Goal: Information Seeking & Learning: Learn about a topic

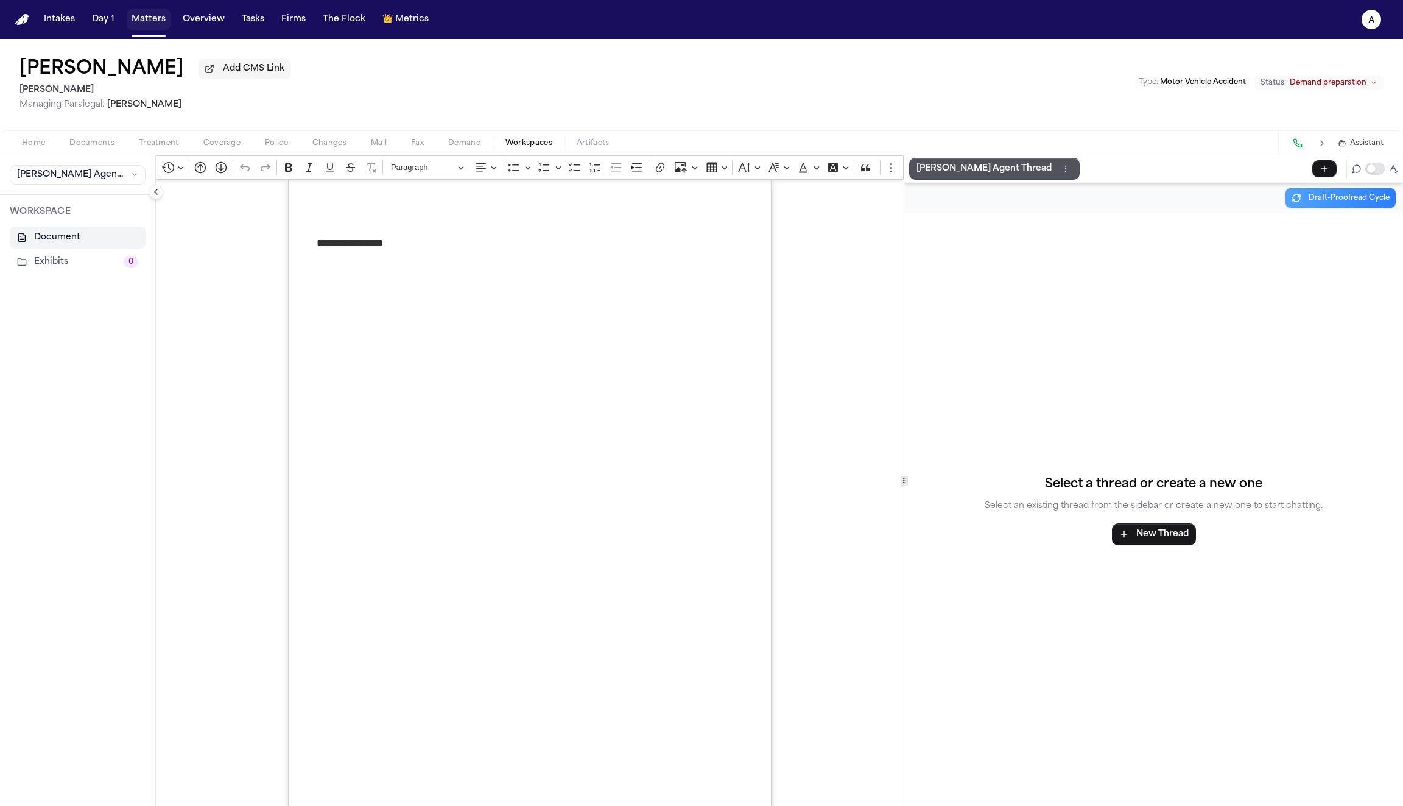
click at [148, 22] on button "Matters" at bounding box center [149, 20] width 44 height 22
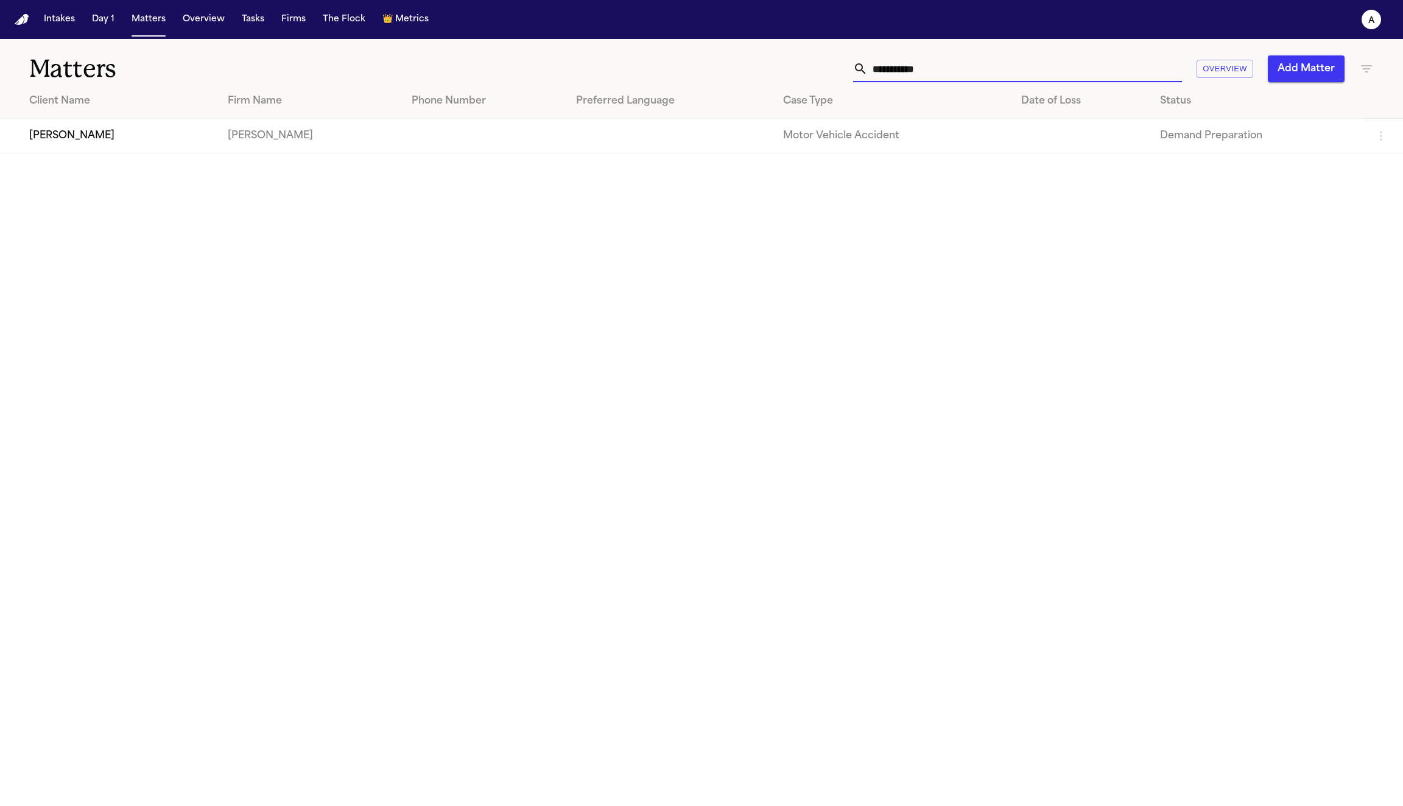
drag, startPoint x: 956, startPoint y: 66, endPoint x: 800, endPoint y: 43, distance: 157.7
click at [800, 43] on div "**********" at bounding box center [701, 61] width 1403 height 45
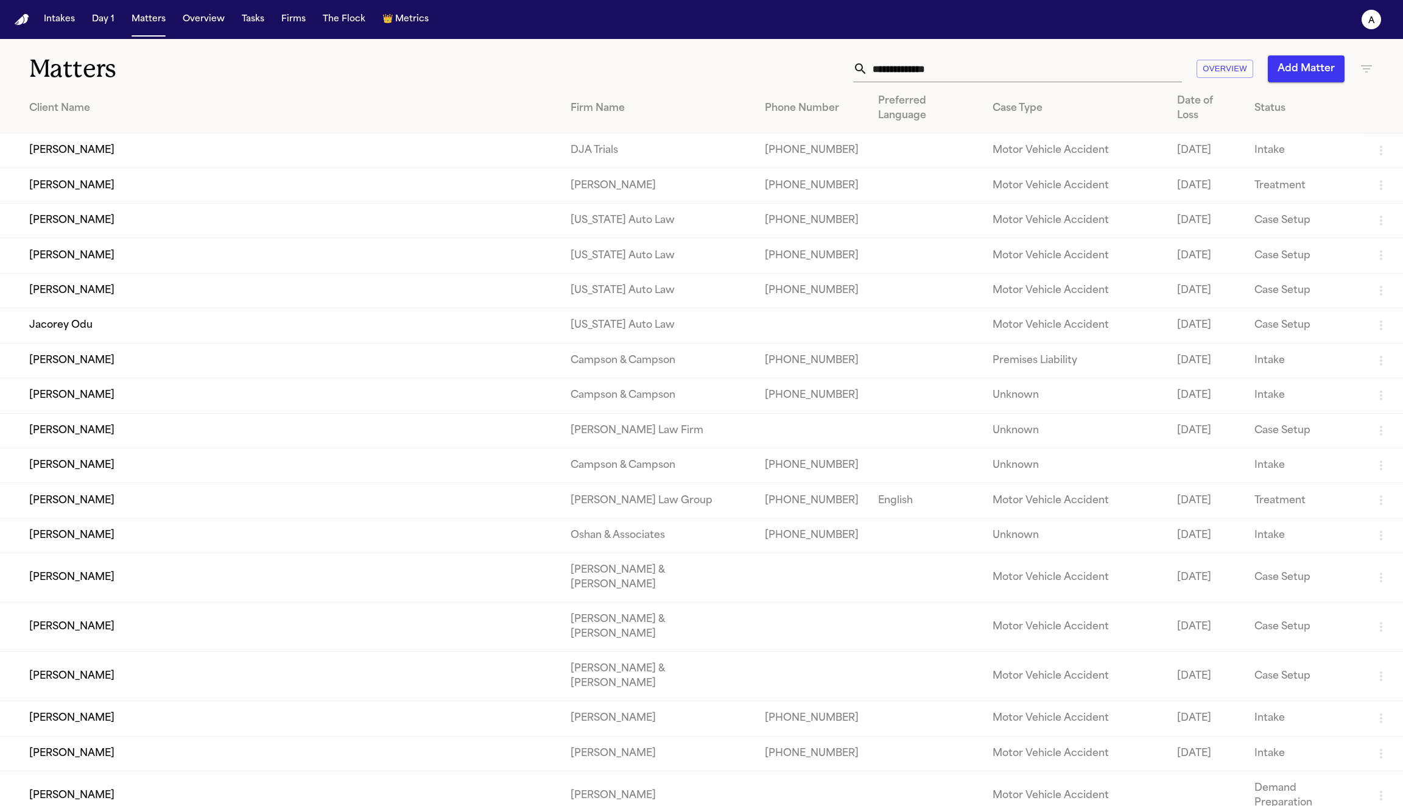
click at [552, 54] on div "Matters Overview Add Matter" at bounding box center [701, 61] width 1403 height 45
click at [88, 174] on td "[PERSON_NAME]" at bounding box center [280, 185] width 561 height 35
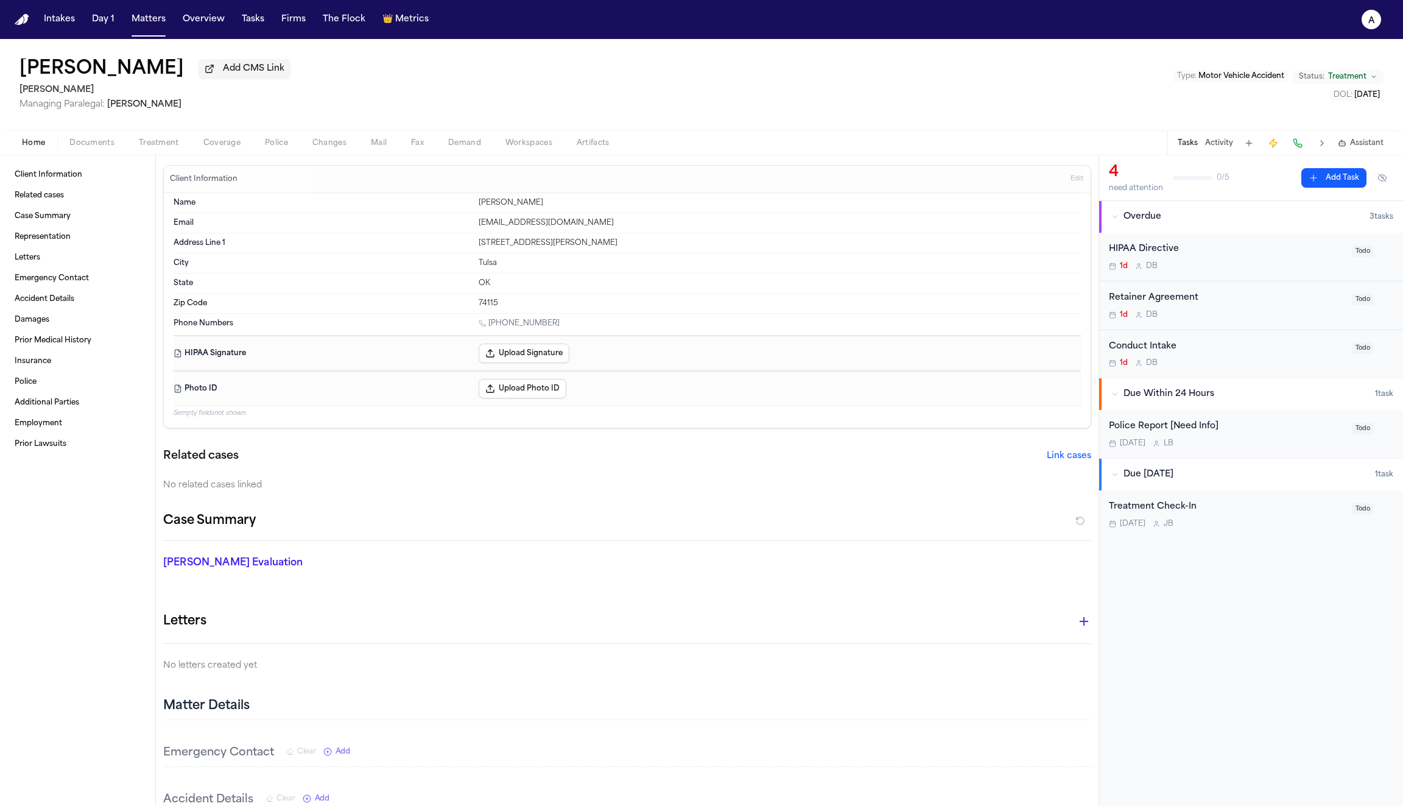
click at [220, 144] on span "Coverage" at bounding box center [221, 143] width 37 height 10
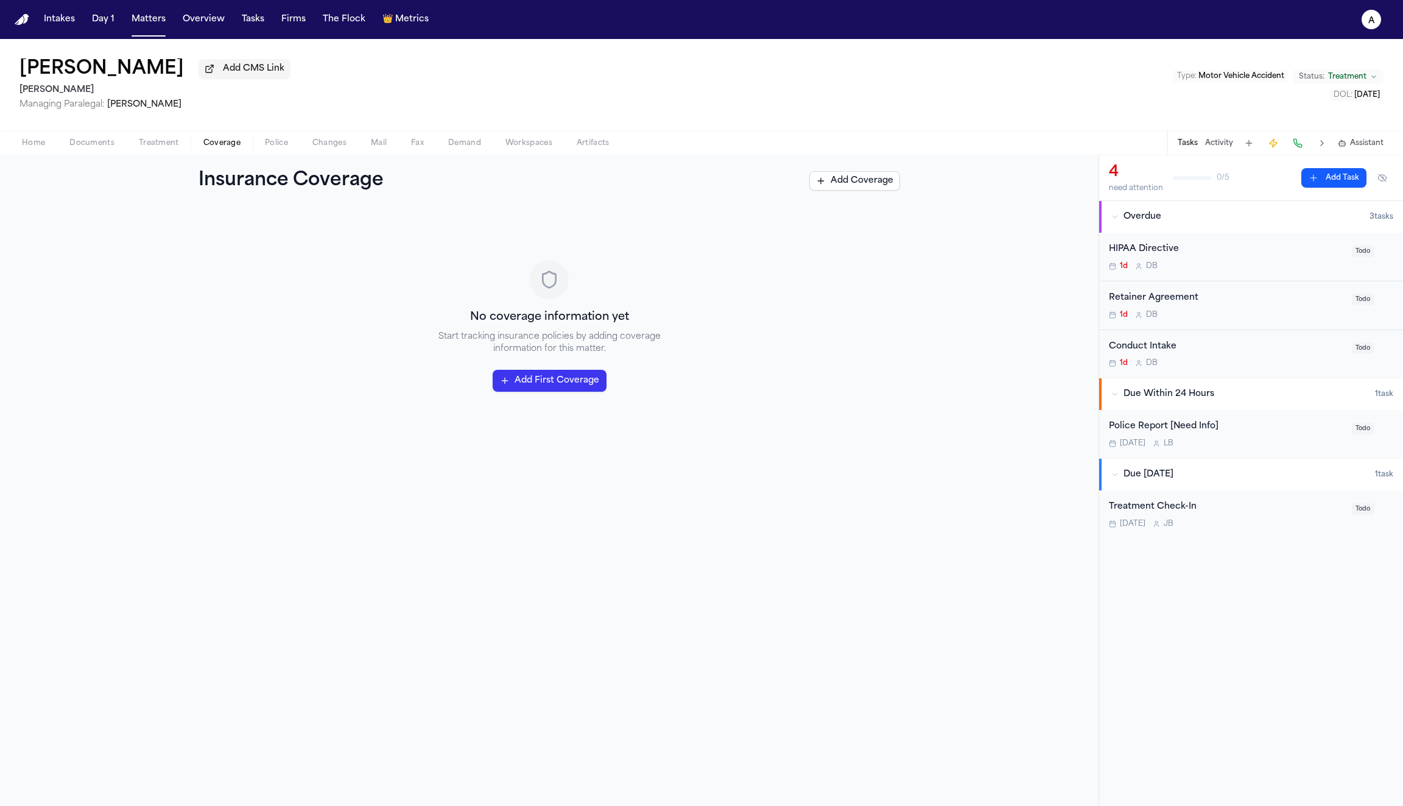
click at [276, 143] on span "Police" at bounding box center [276, 143] width 23 height 10
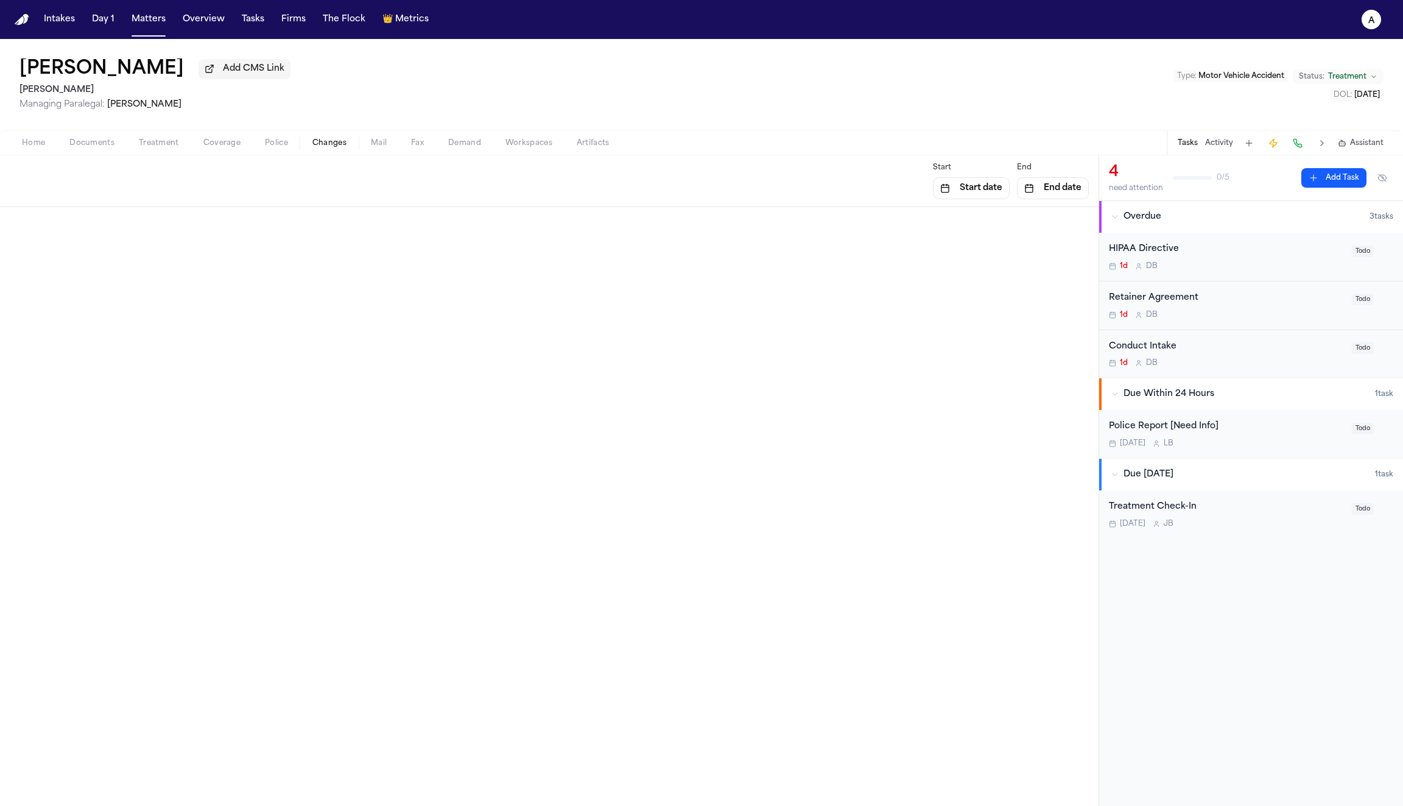
click at [326, 147] on span "Changes" at bounding box center [329, 143] width 34 height 10
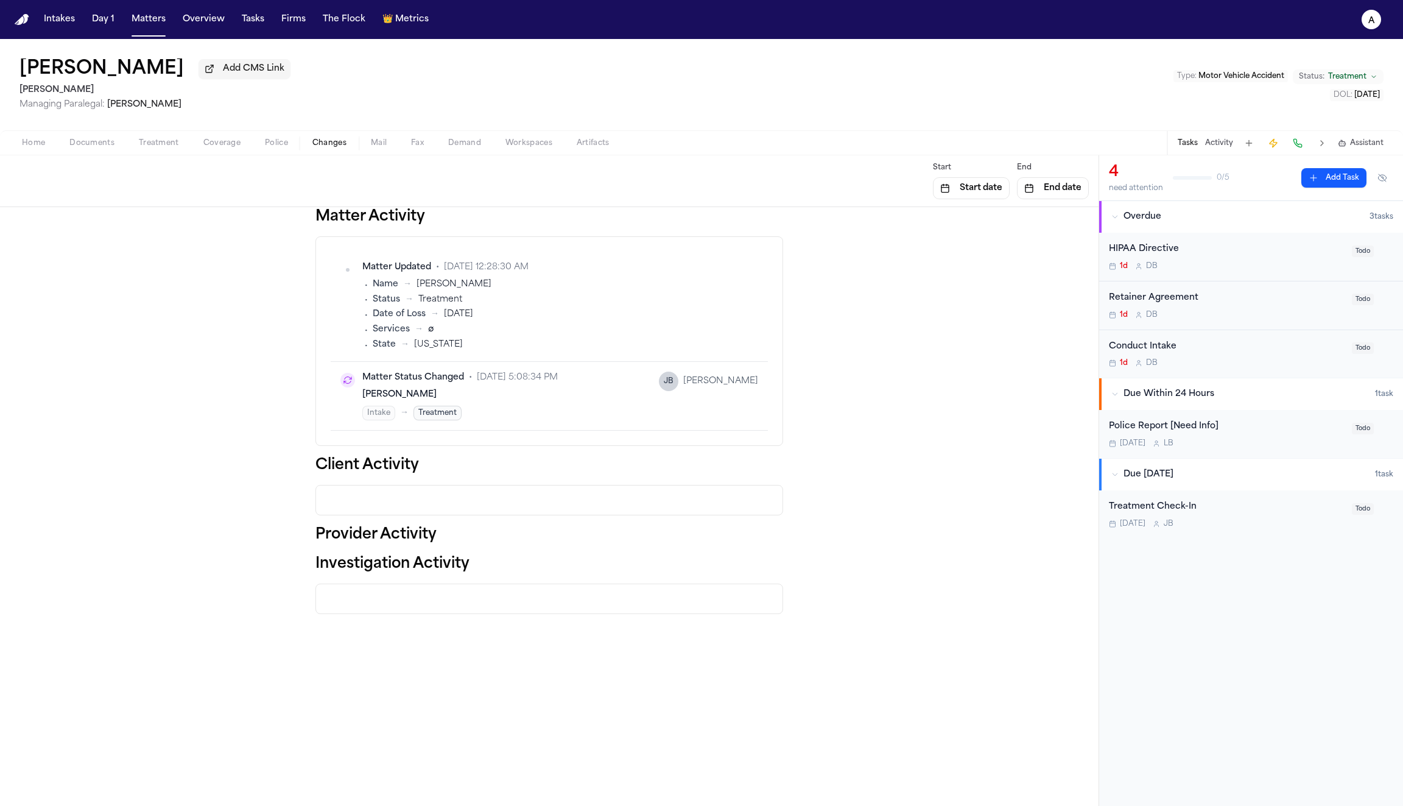
click at [164, 144] on span "Treatment" at bounding box center [159, 143] width 40 height 10
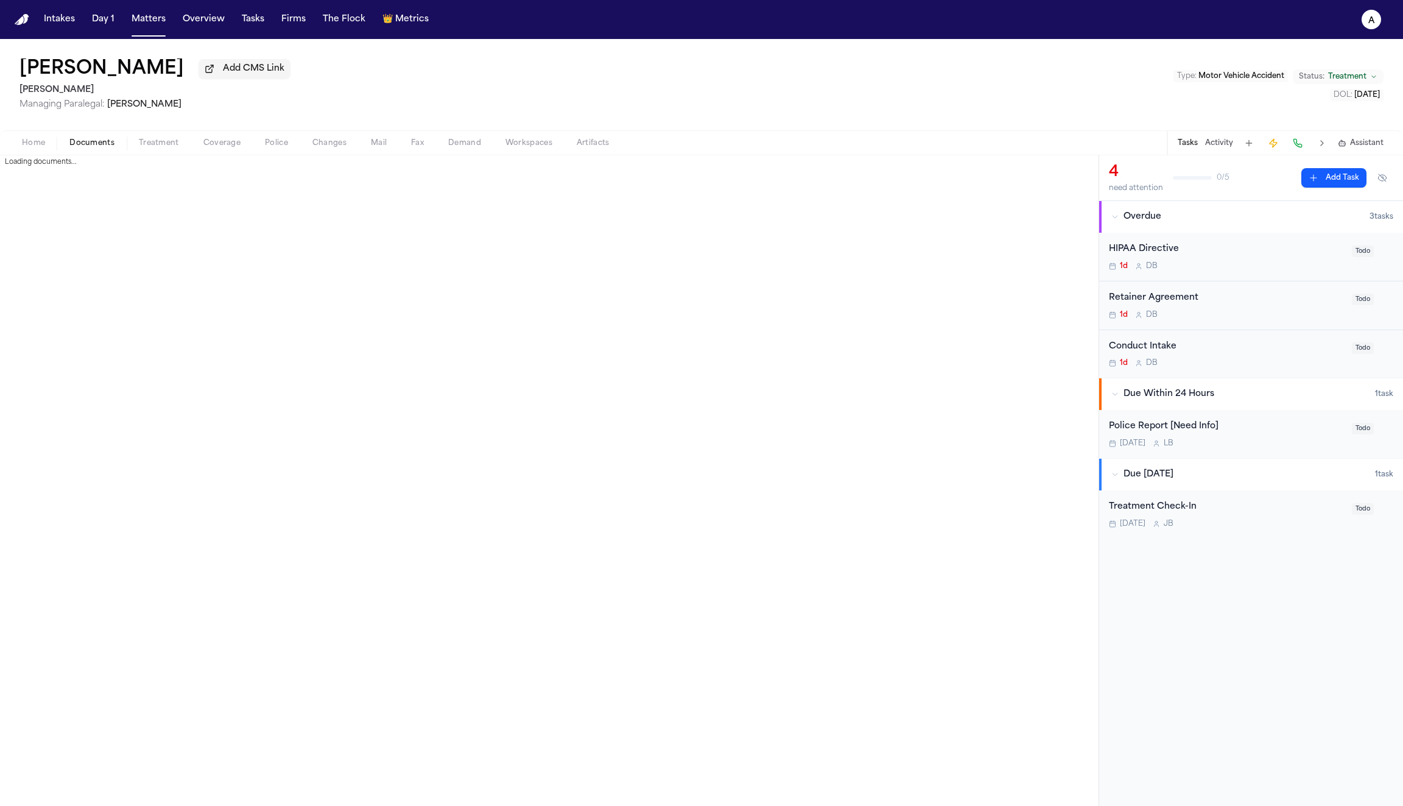
click at [101, 143] on span "Documents" at bounding box center [91, 143] width 45 height 10
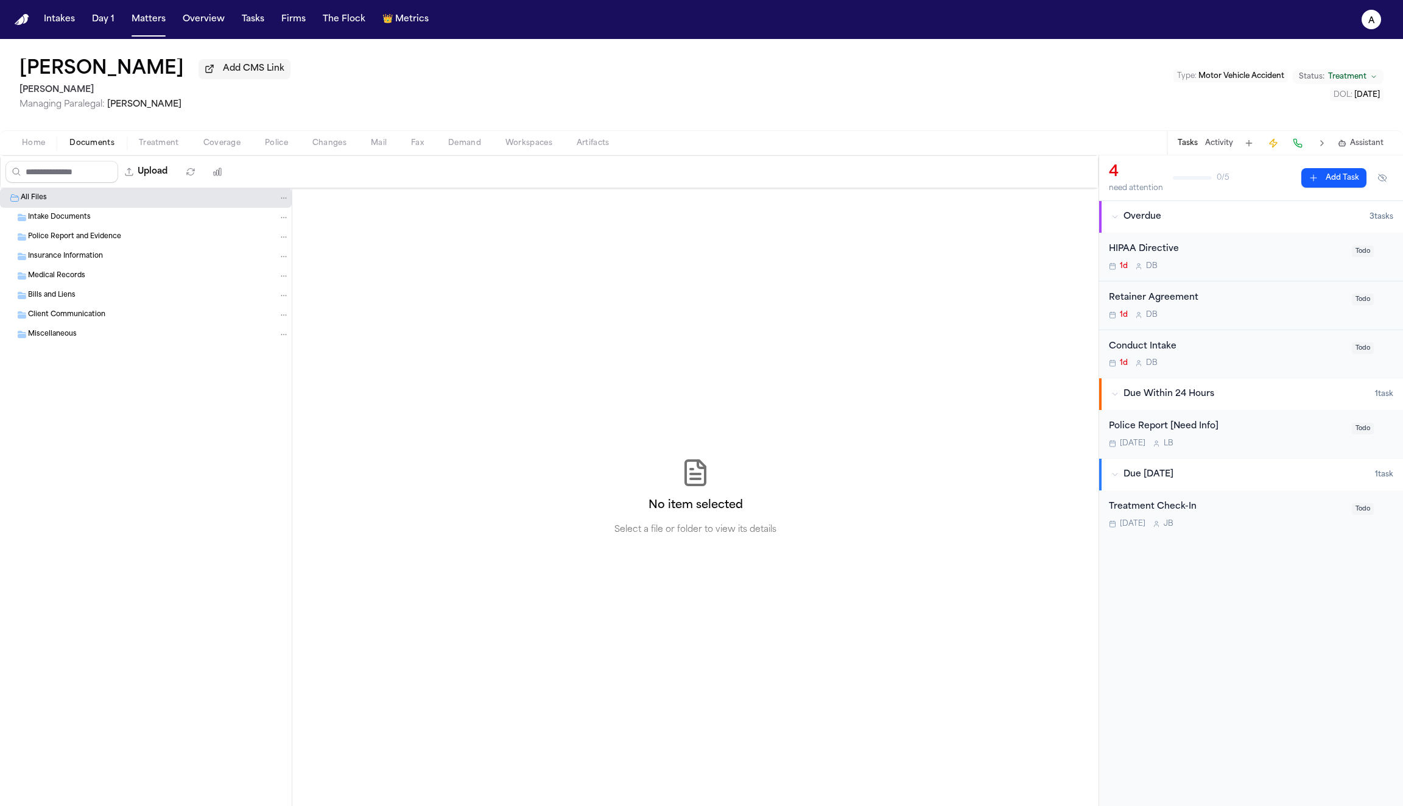
click at [72, 219] on span "Intake Documents" at bounding box center [59, 218] width 63 height 10
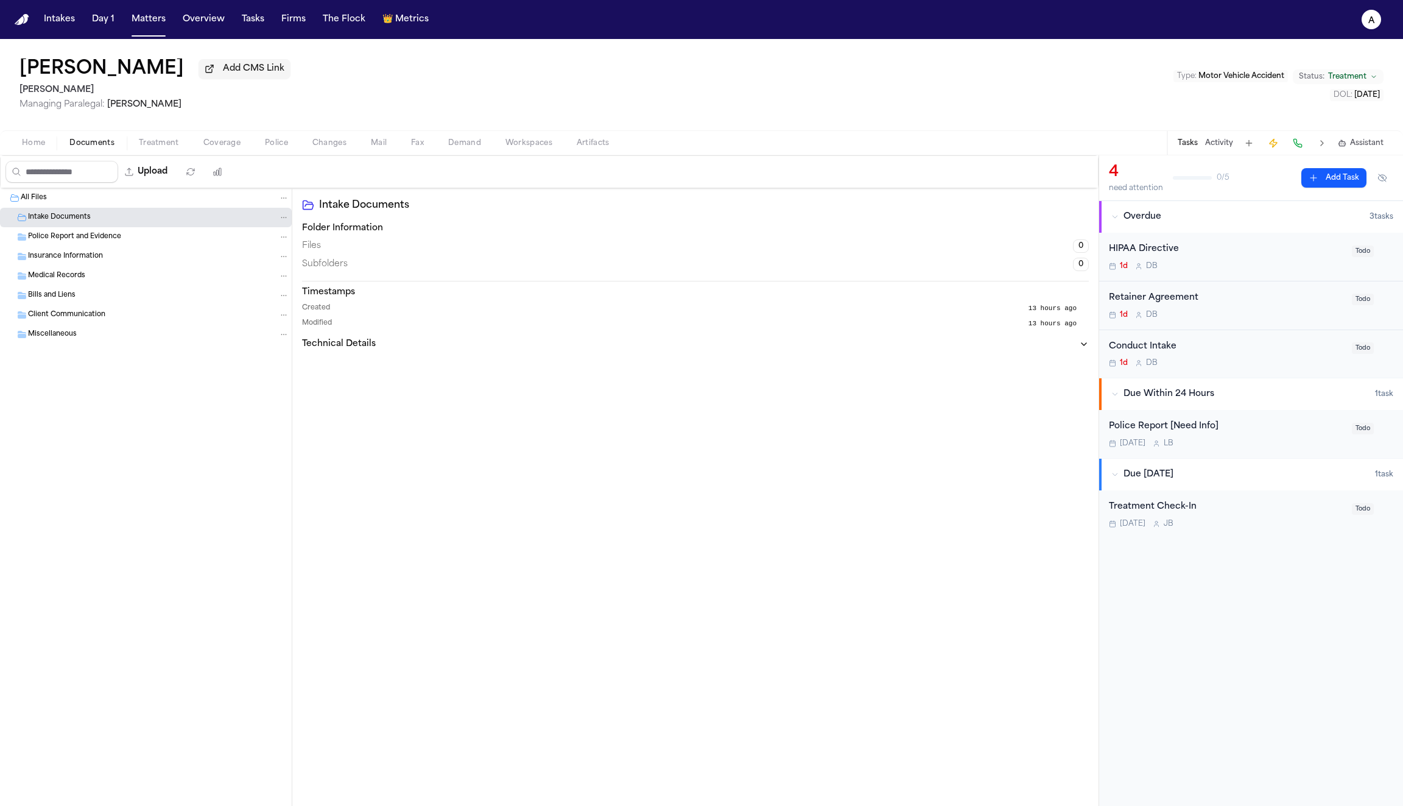
click at [76, 238] on span "Police Report and Evidence" at bounding box center [74, 237] width 93 height 10
click at [74, 258] on span "Insurance Information" at bounding box center [65, 257] width 75 height 10
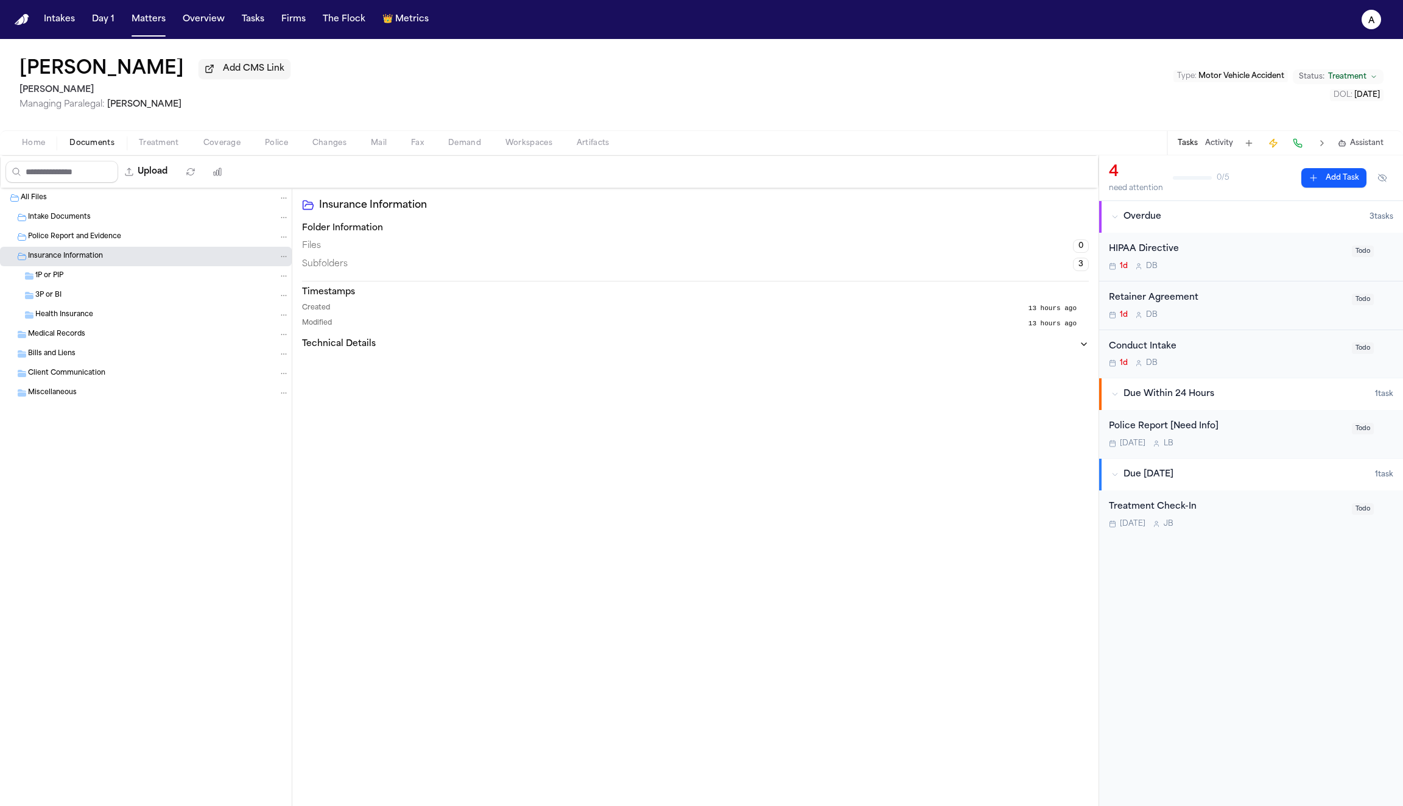
click at [57, 278] on span "1P or PIP" at bounding box center [49, 276] width 28 height 10
click at [57, 300] on span "3P or BI" at bounding box center [48, 295] width 26 height 10
click at [59, 314] on span "Health Insurance" at bounding box center [64, 315] width 58 height 10
click at [60, 338] on span "Medical Records" at bounding box center [56, 334] width 57 height 10
click at [60, 357] on span "Correspondence" at bounding box center [64, 354] width 58 height 10
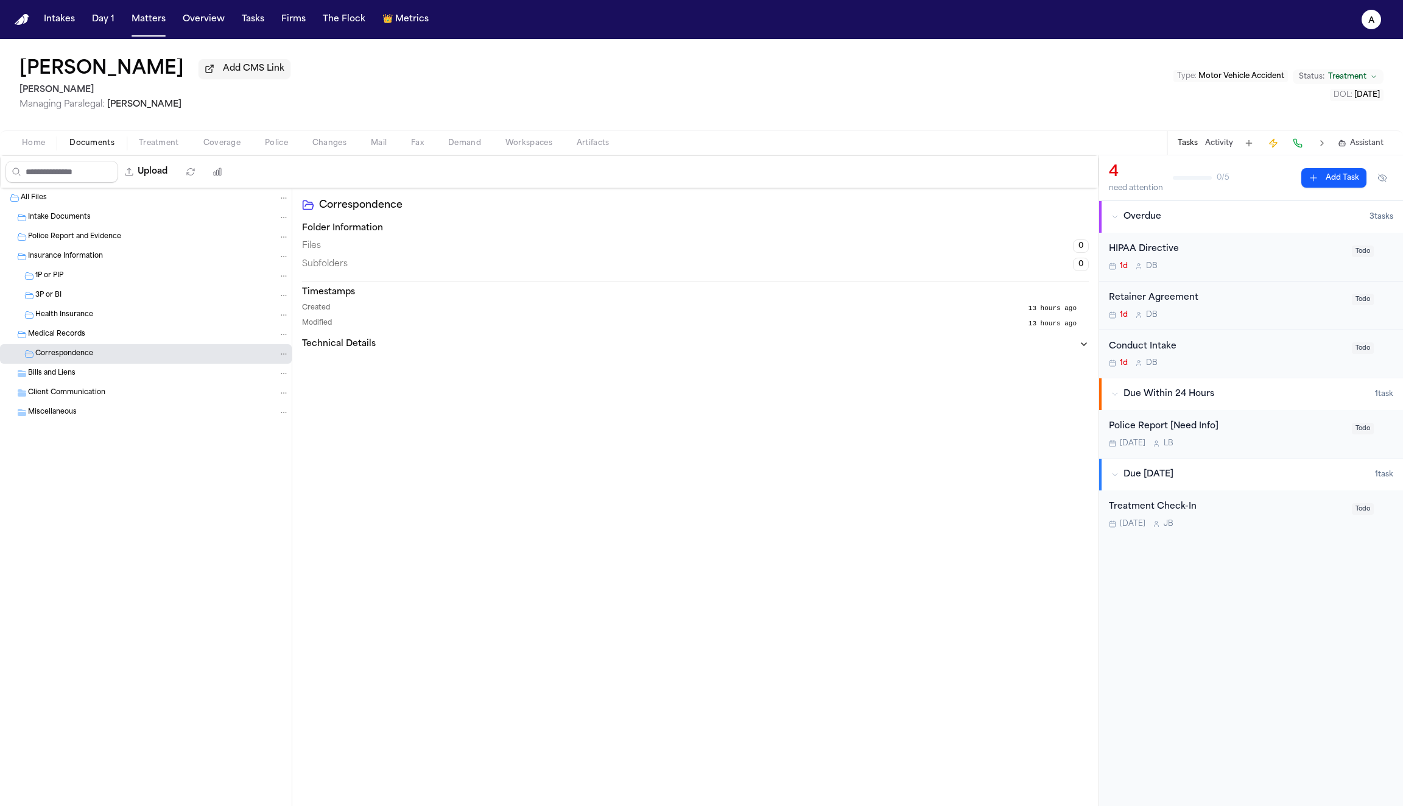
click at [62, 377] on span "Bills and Liens" at bounding box center [52, 373] width 48 height 10
click at [62, 396] on span "Correspondence" at bounding box center [64, 393] width 58 height 10
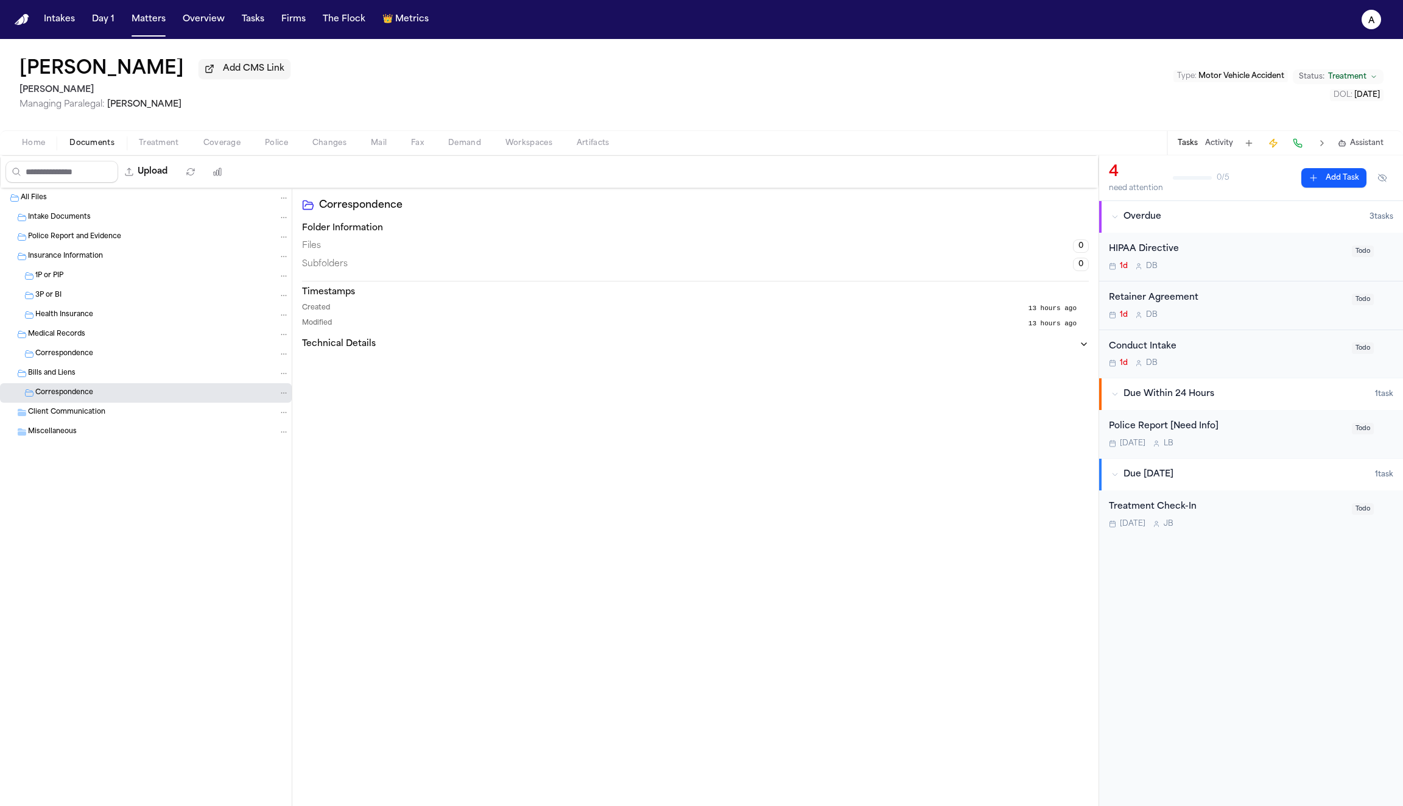
click at [63, 410] on span "Client Communication" at bounding box center [66, 412] width 77 height 10
click at [63, 431] on span "Miscellaneous" at bounding box center [52, 432] width 49 height 10
click at [142, 16] on button "Matters" at bounding box center [149, 20] width 44 height 22
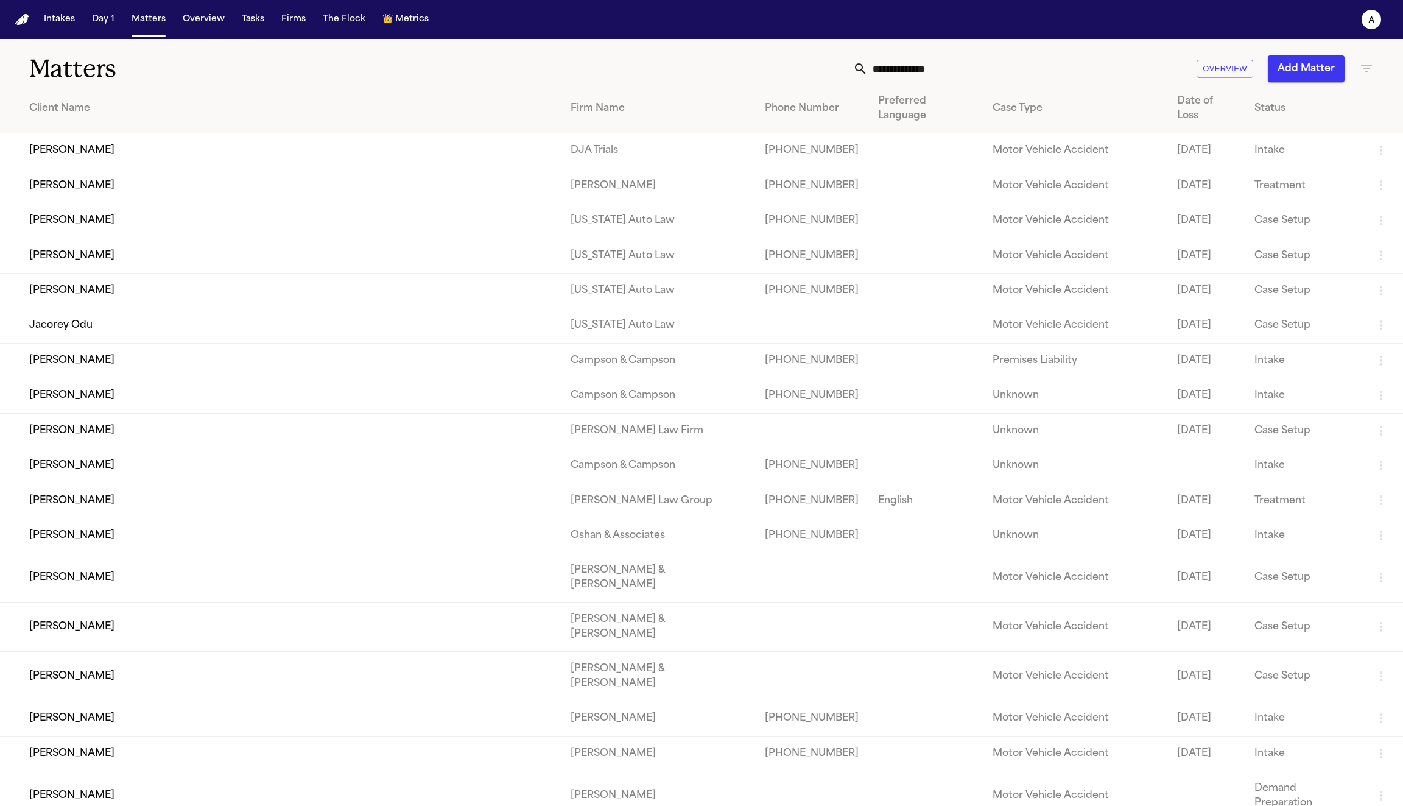
click at [92, 535] on td "[PERSON_NAME]" at bounding box center [280, 535] width 561 height 35
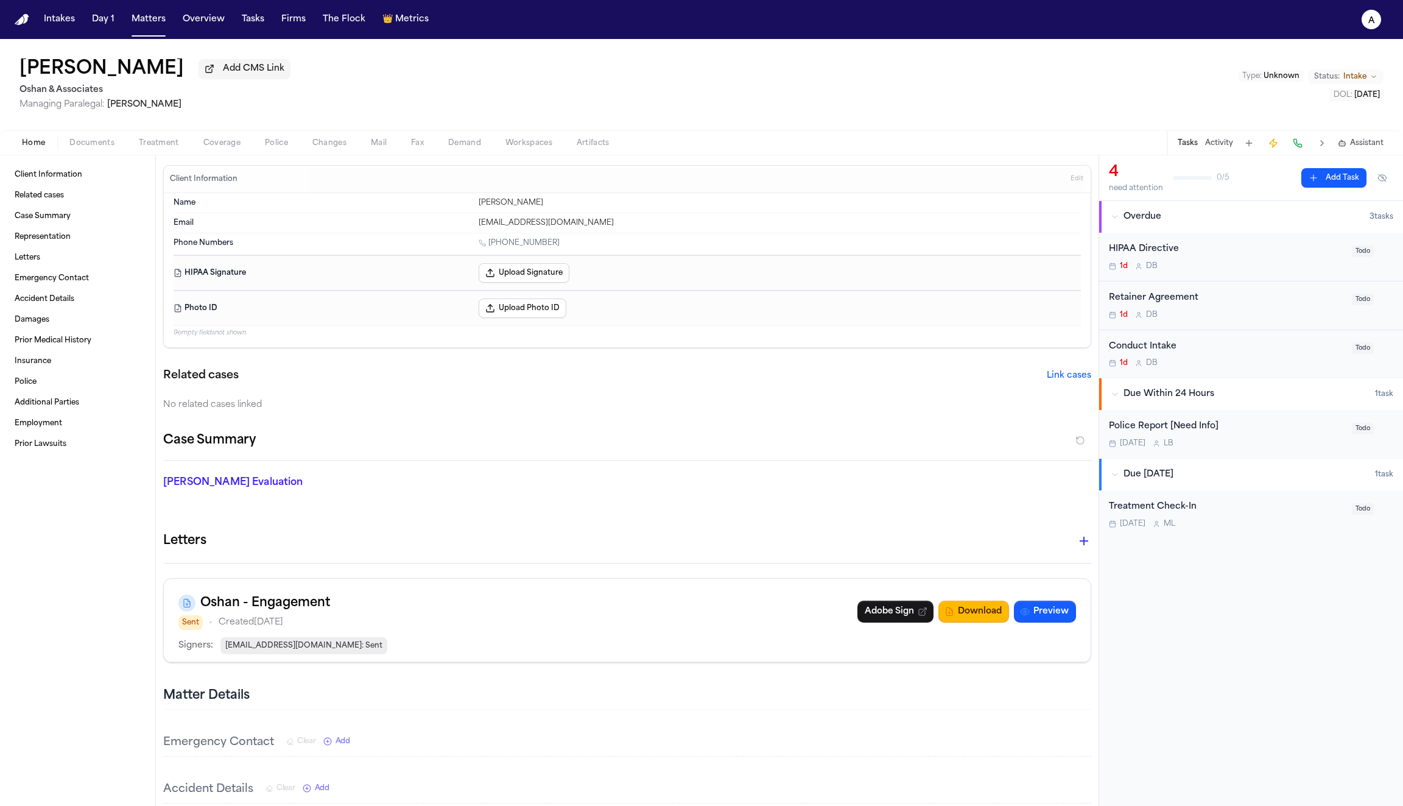
click at [104, 144] on span "Documents" at bounding box center [91, 143] width 45 height 10
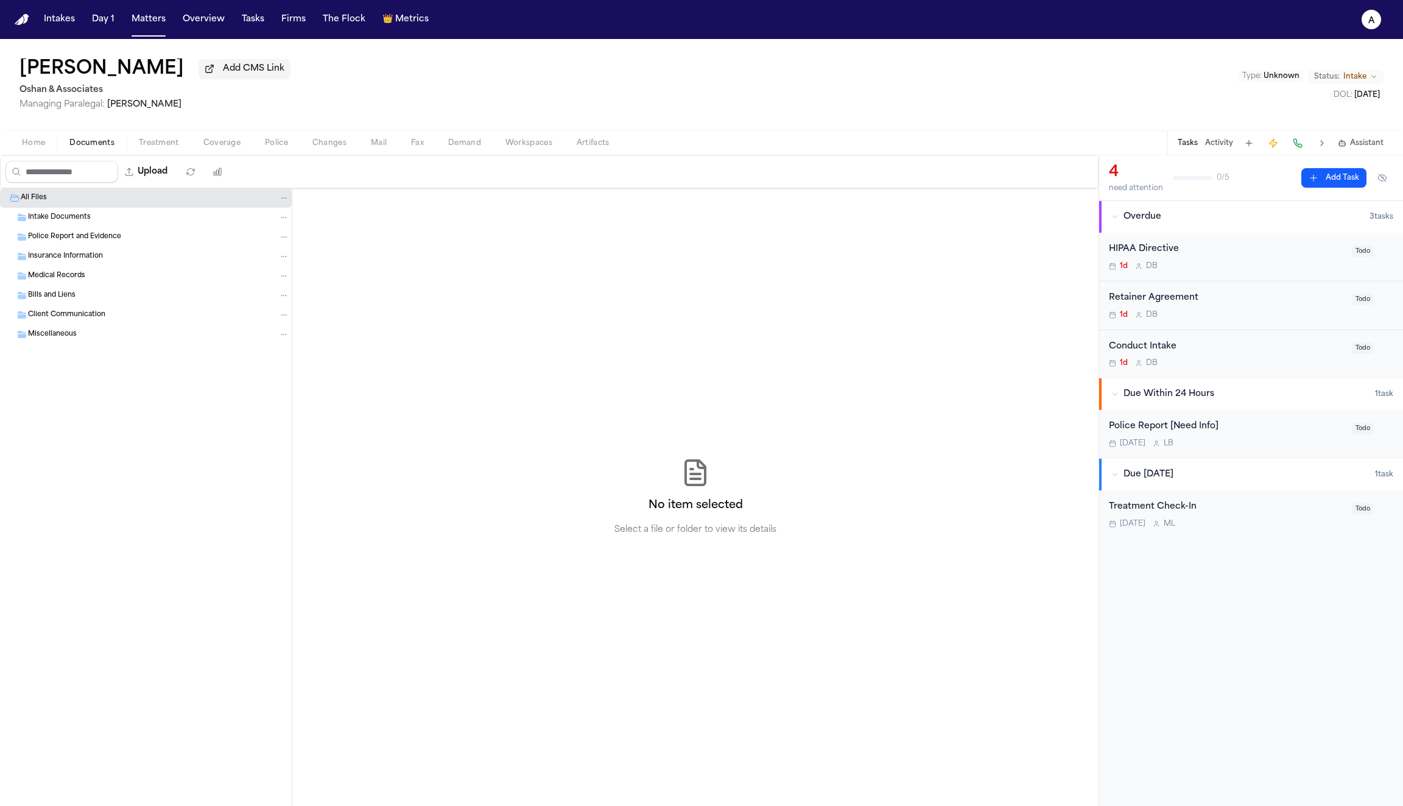
click at [47, 219] on span "Intake Documents" at bounding box center [59, 218] width 63 height 10
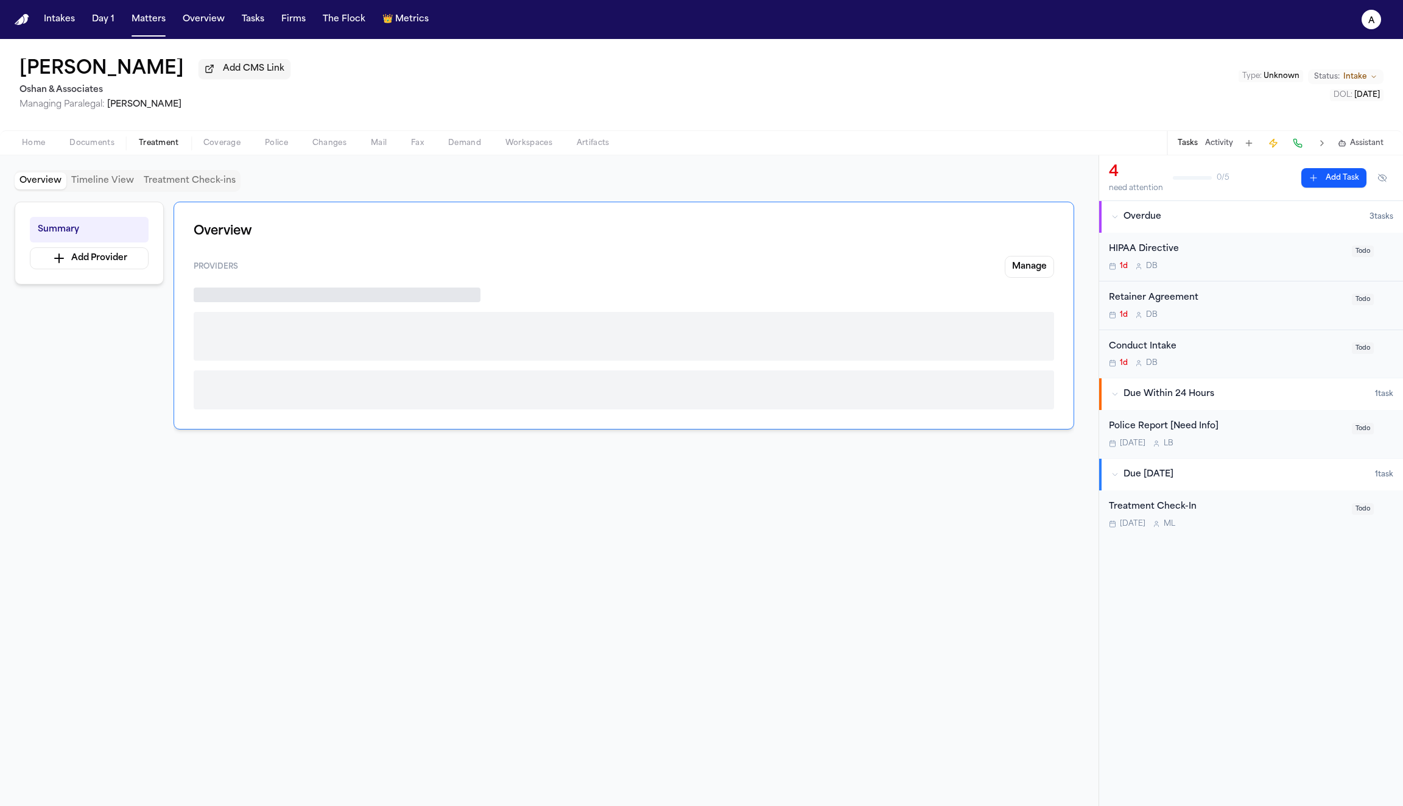
click at [156, 148] on span "Treatment" at bounding box center [159, 143] width 40 height 10
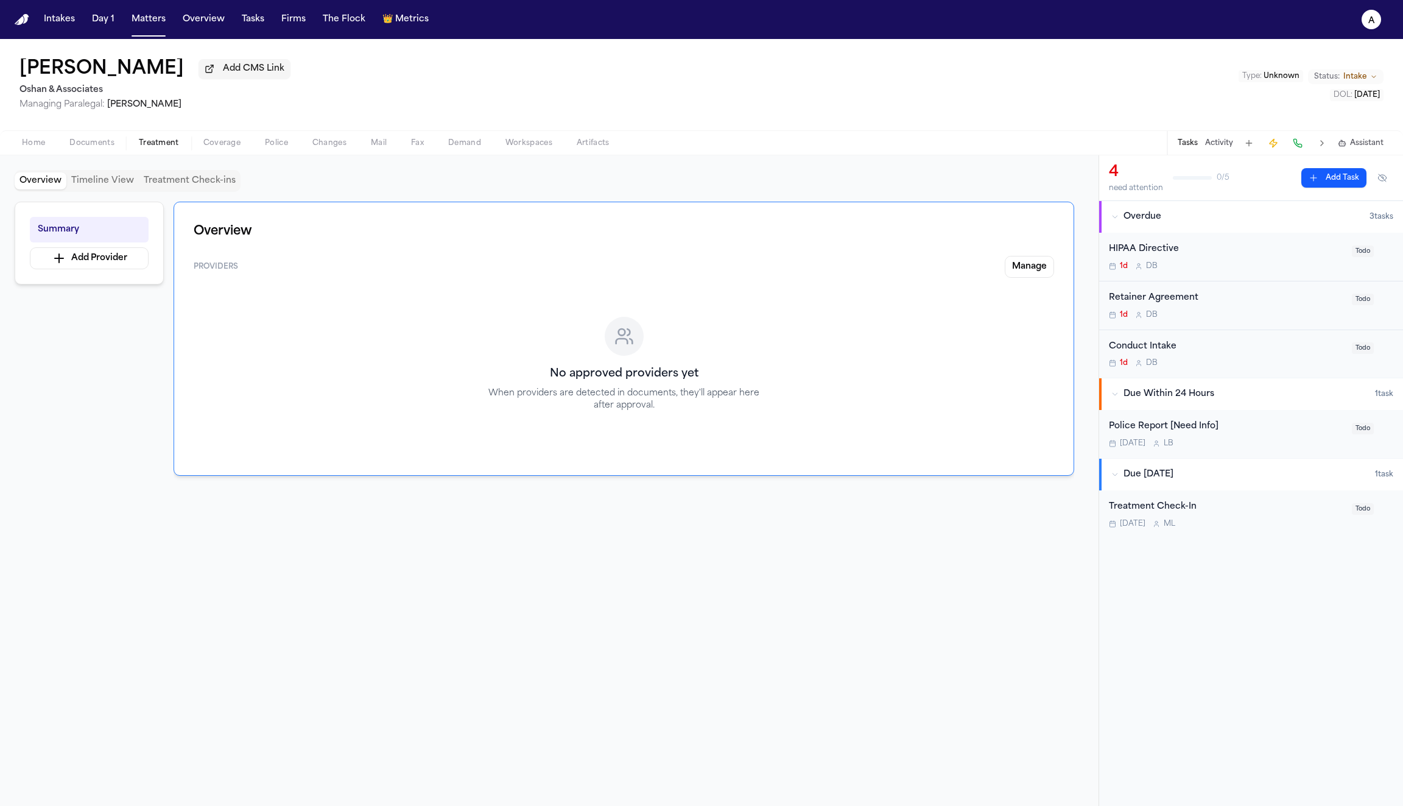
click at [215, 146] on span "Coverage" at bounding box center [221, 143] width 37 height 10
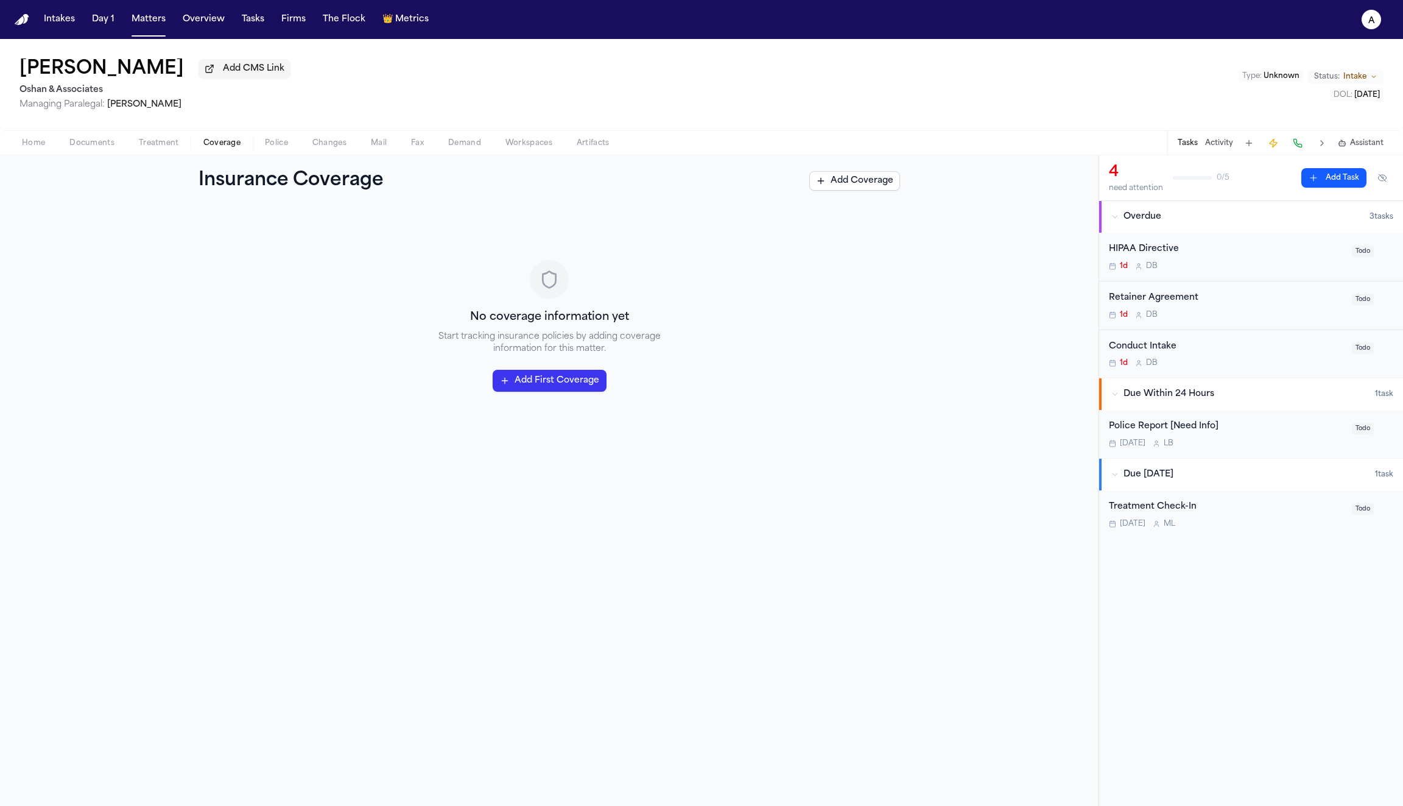
click at [266, 146] on span "Police" at bounding box center [276, 143] width 23 height 10
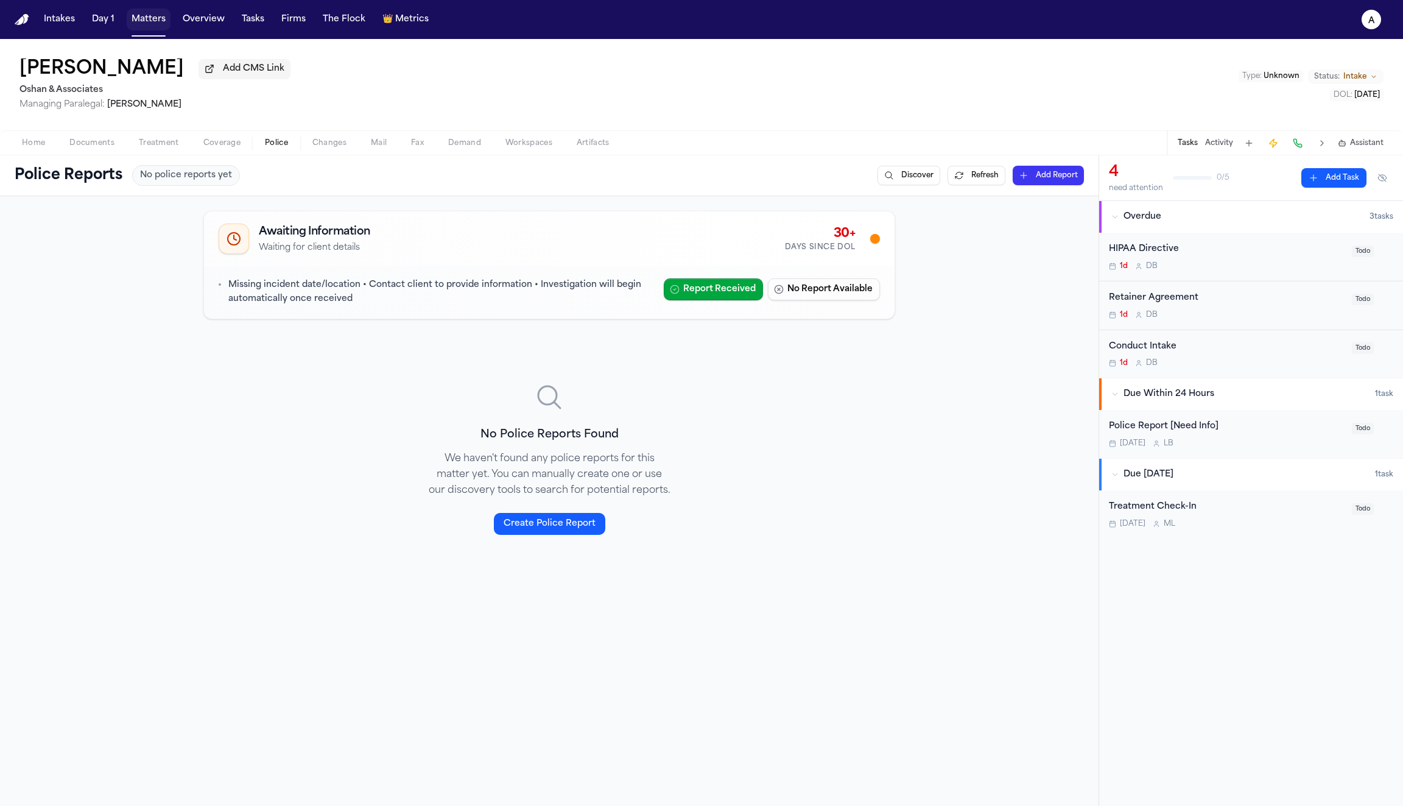
click at [156, 23] on button "Matters" at bounding box center [149, 20] width 44 height 22
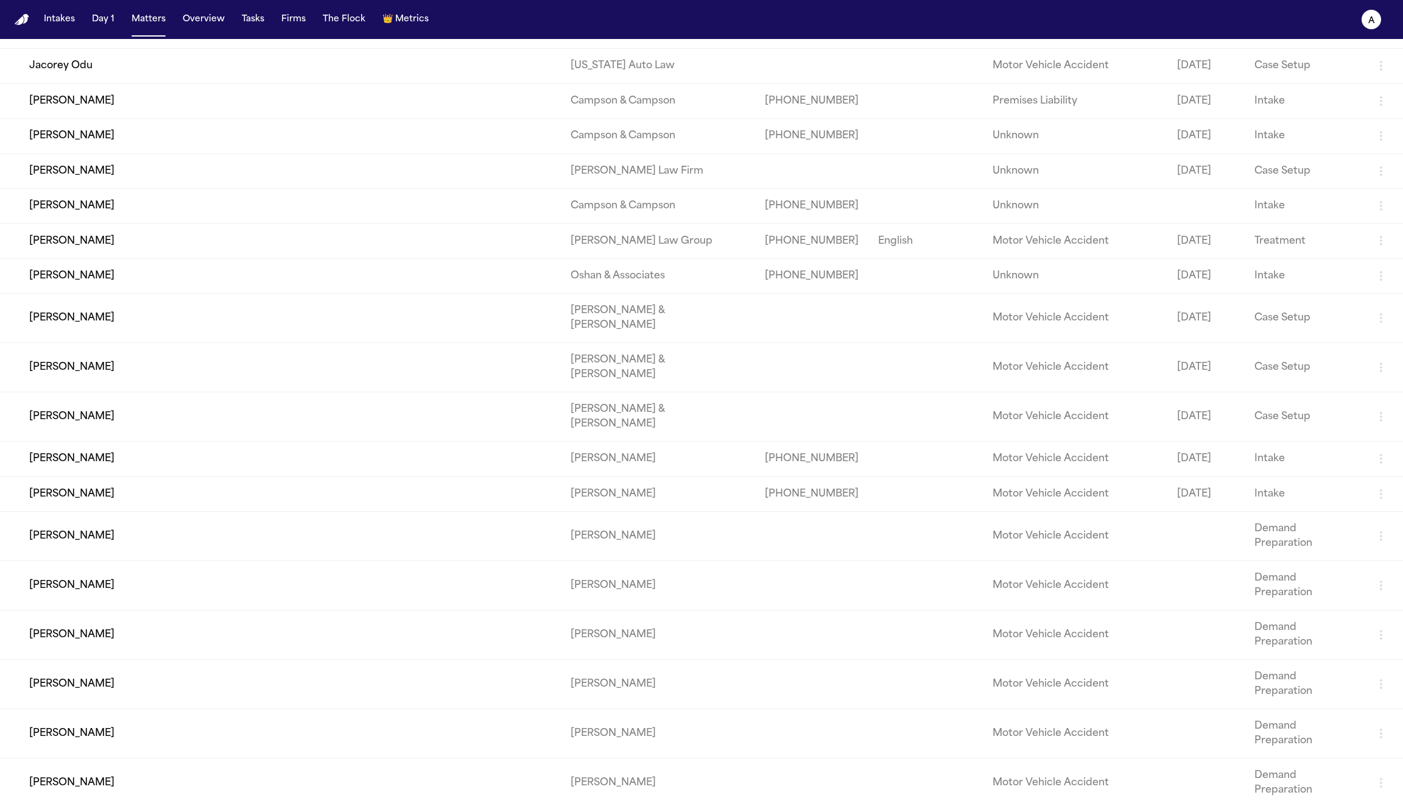
scroll to position [261, 0]
click at [72, 559] on td "[PERSON_NAME]" at bounding box center [280, 583] width 561 height 49
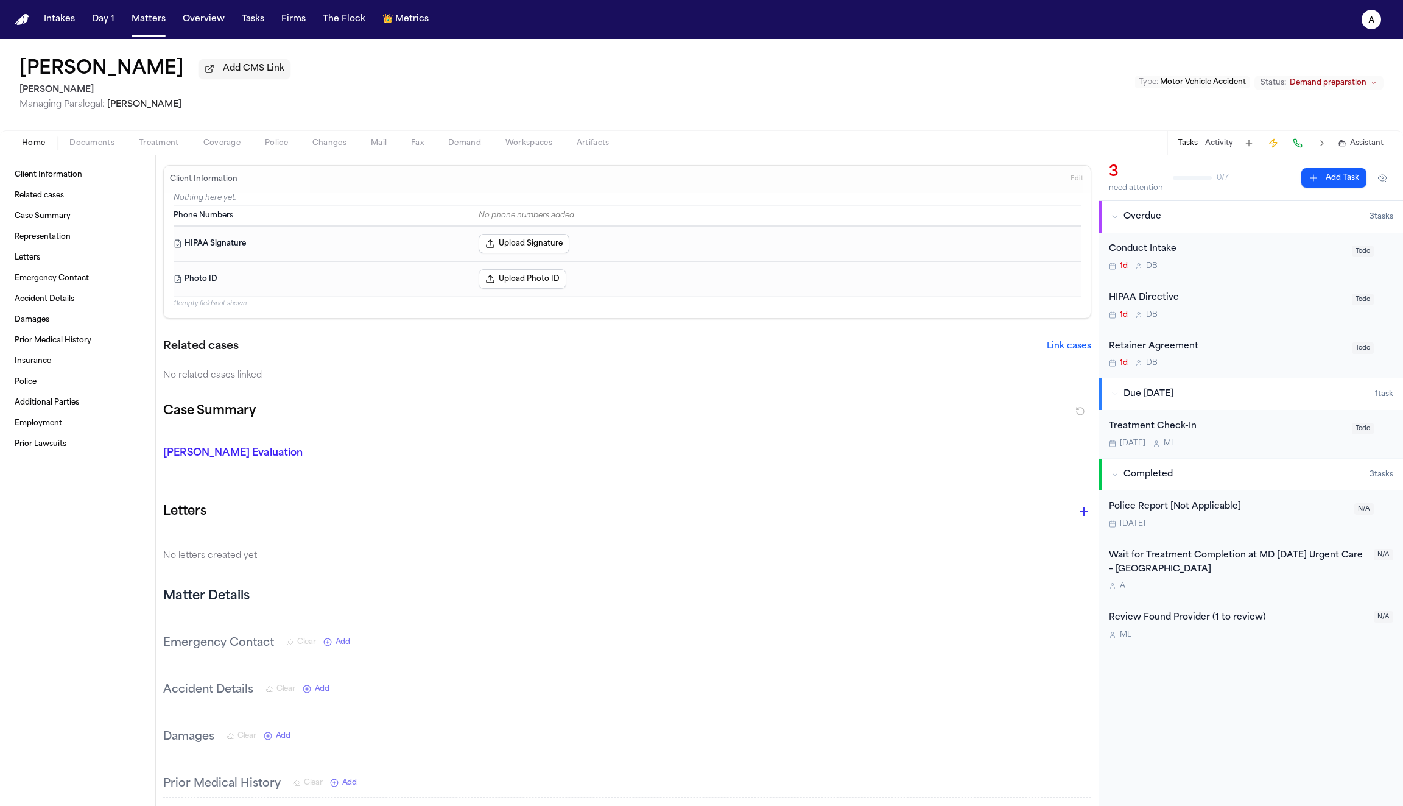
click at [214, 150] on span "button" at bounding box center [222, 149] width 52 height 1
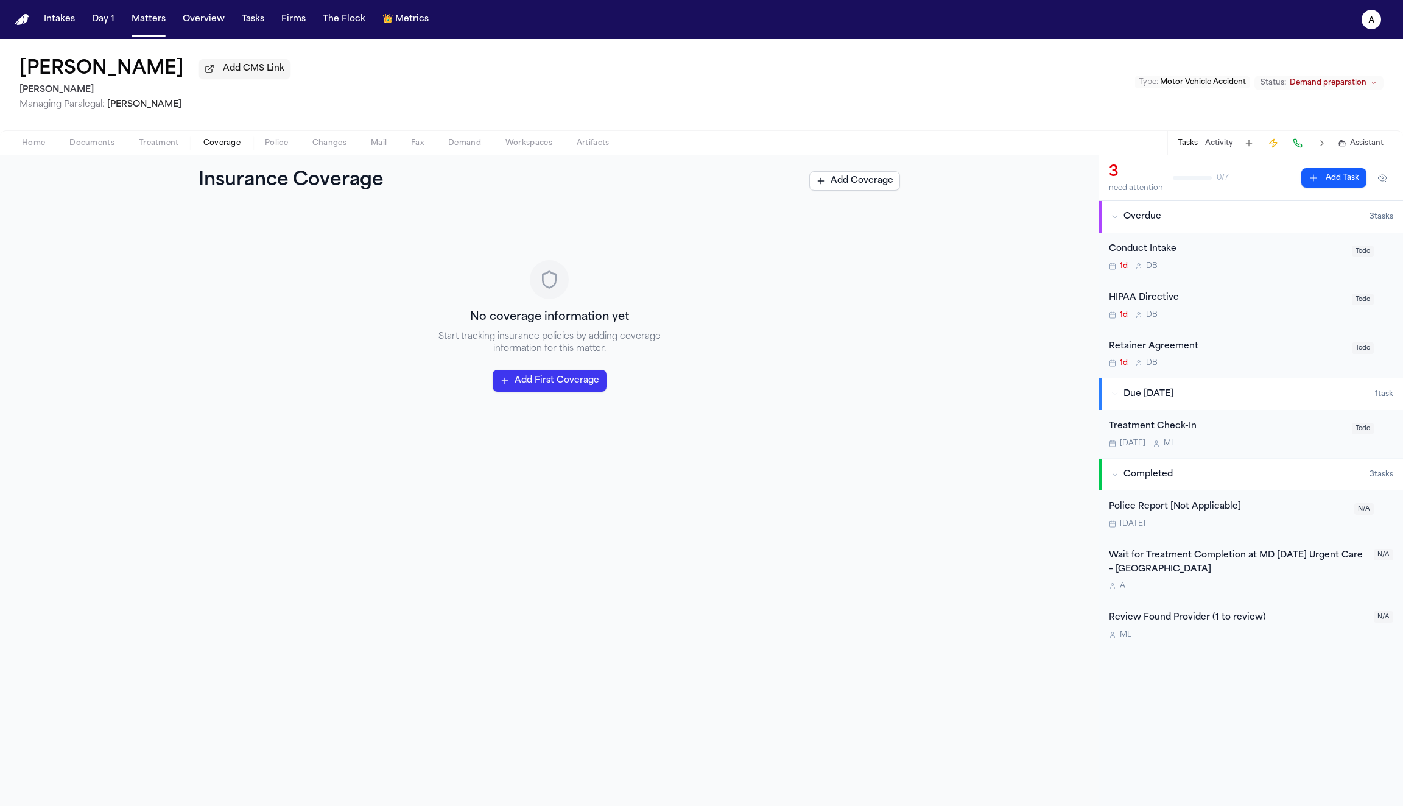
click at [164, 147] on span "Treatment" at bounding box center [159, 143] width 40 height 10
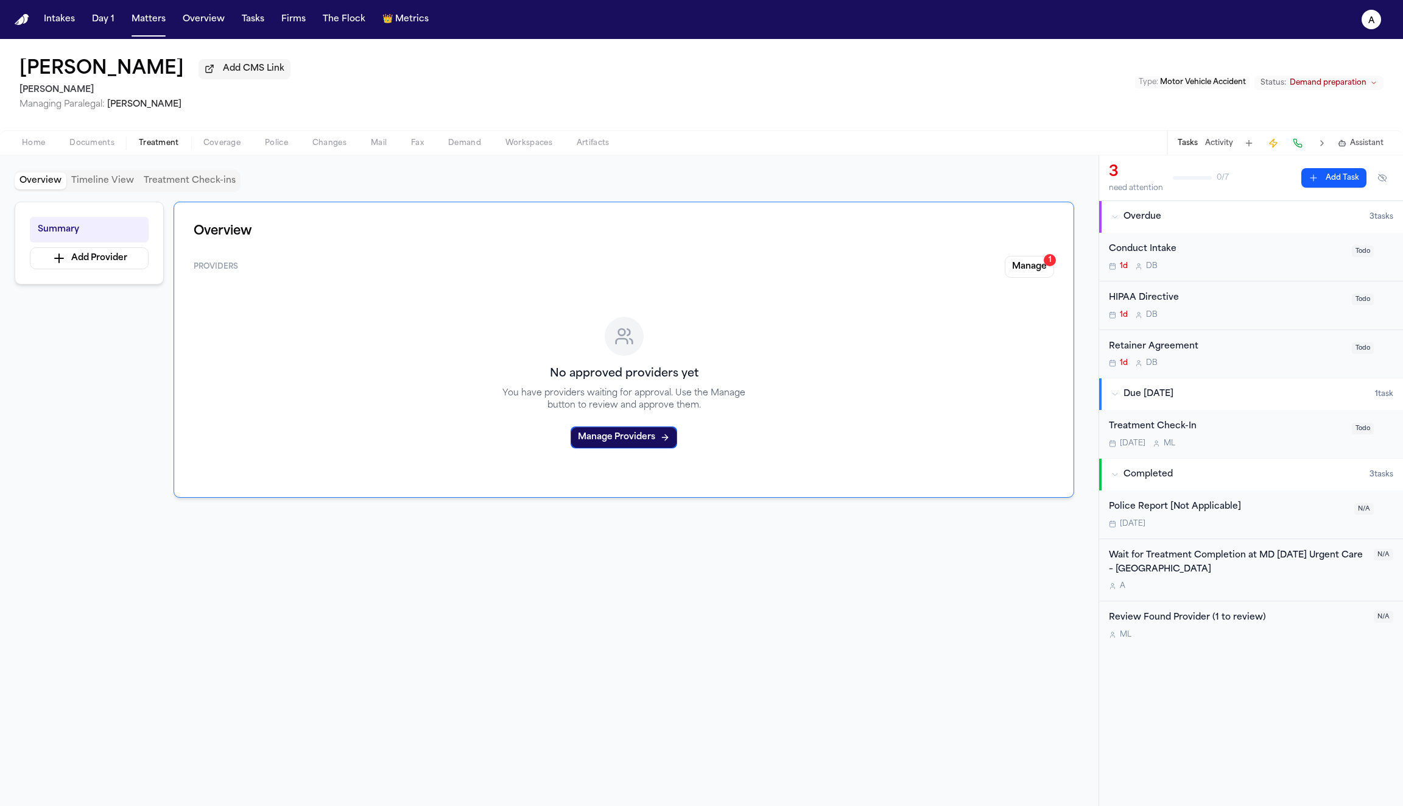
click at [100, 147] on span "Documents" at bounding box center [91, 143] width 45 height 10
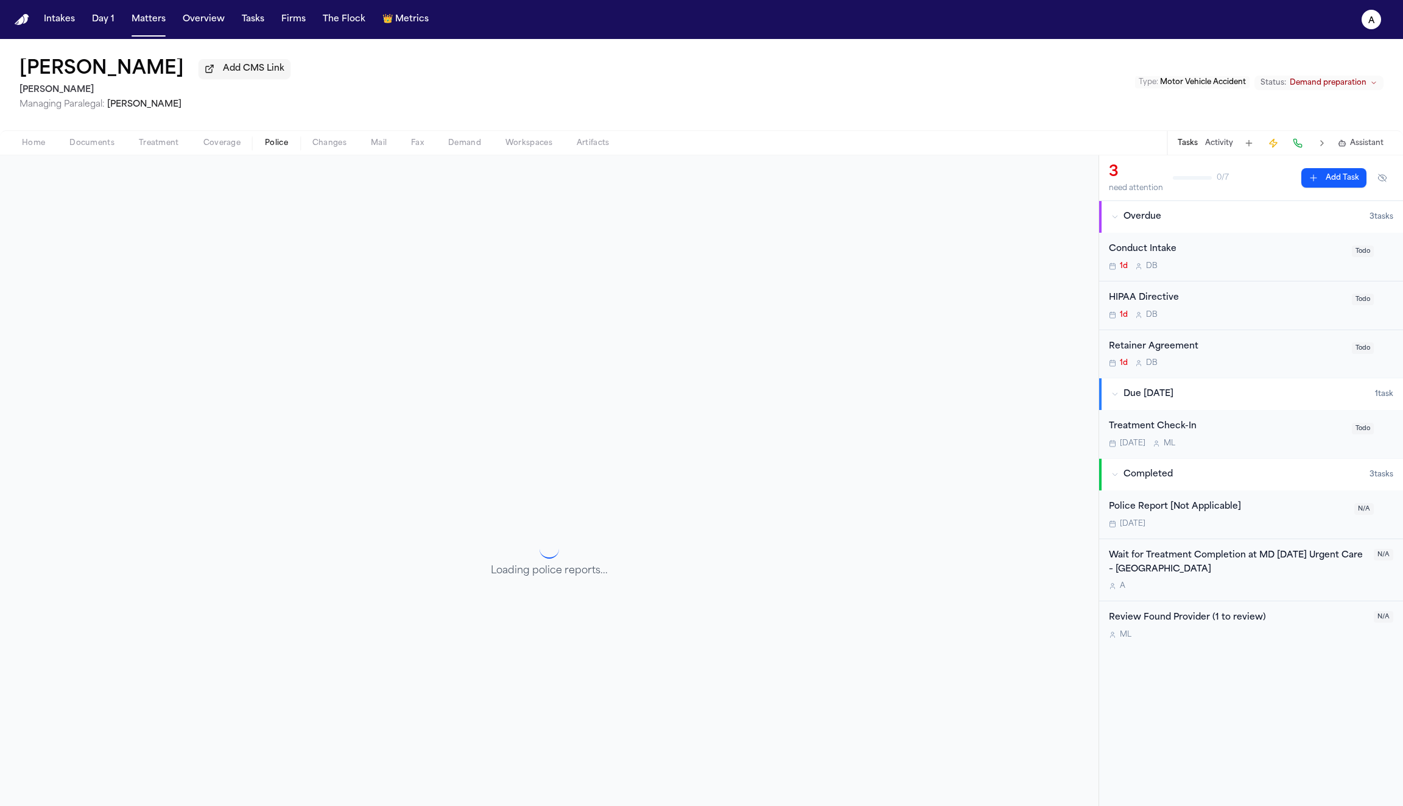
click at [273, 143] on span "Police" at bounding box center [276, 143] width 23 height 10
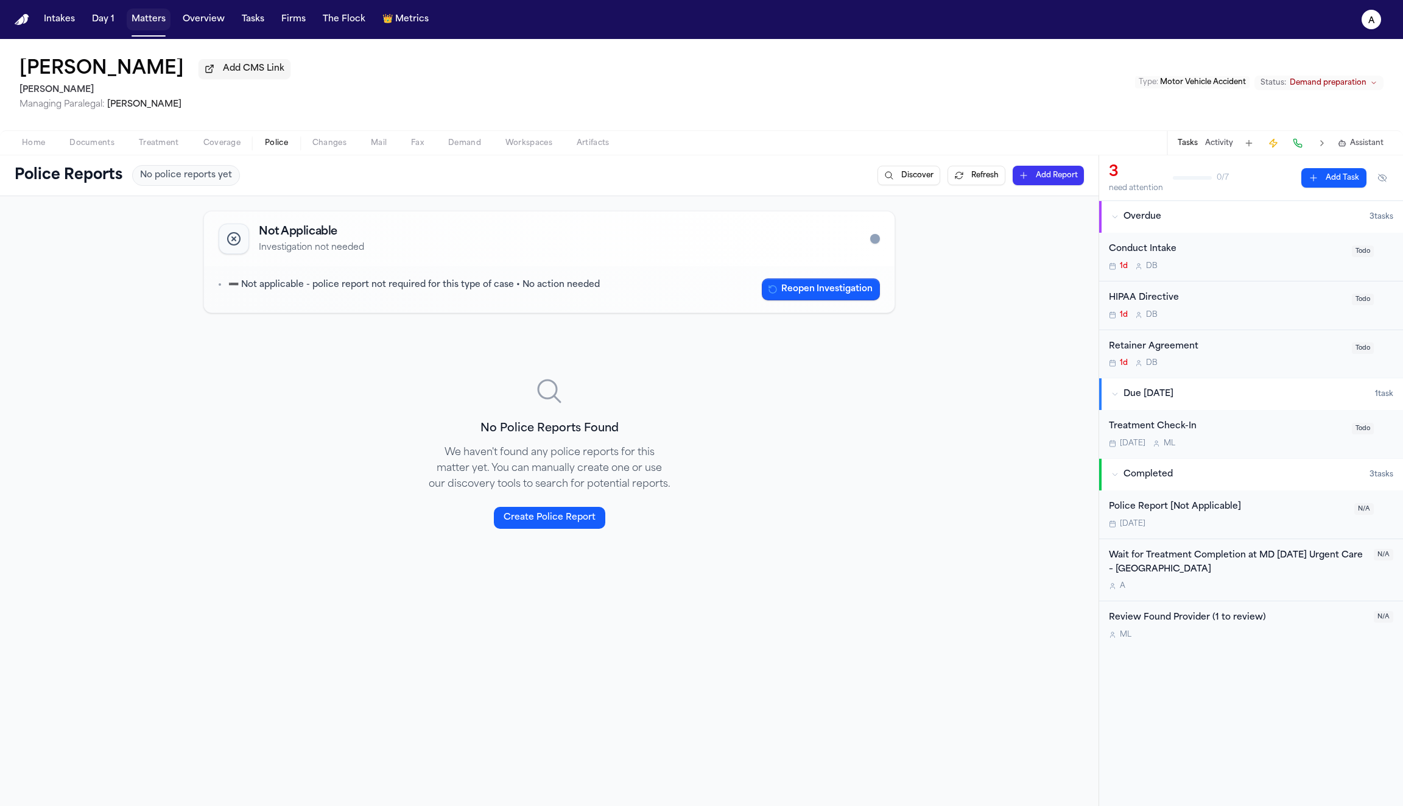
click at [149, 19] on button "Matters" at bounding box center [149, 20] width 44 height 22
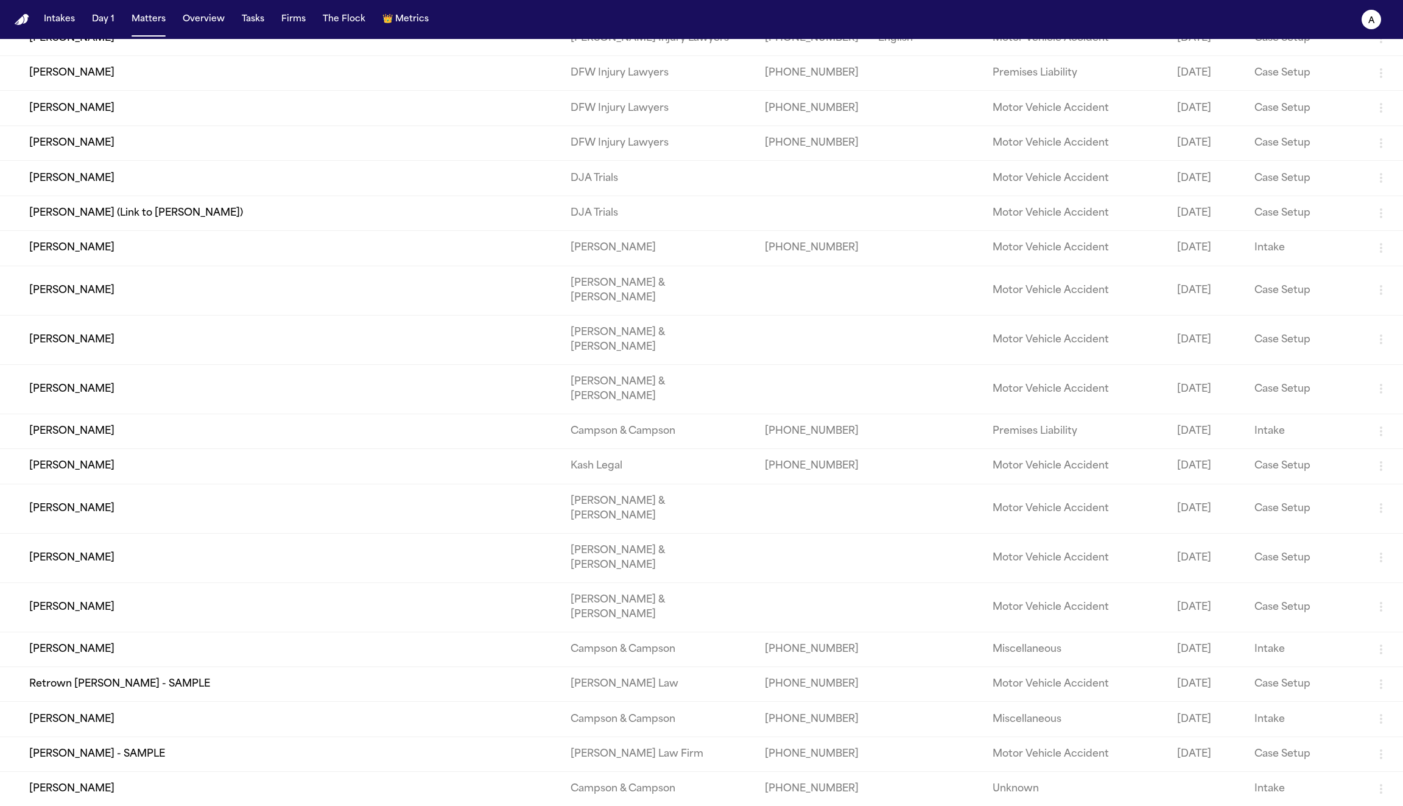
scroll to position [1167, 0]
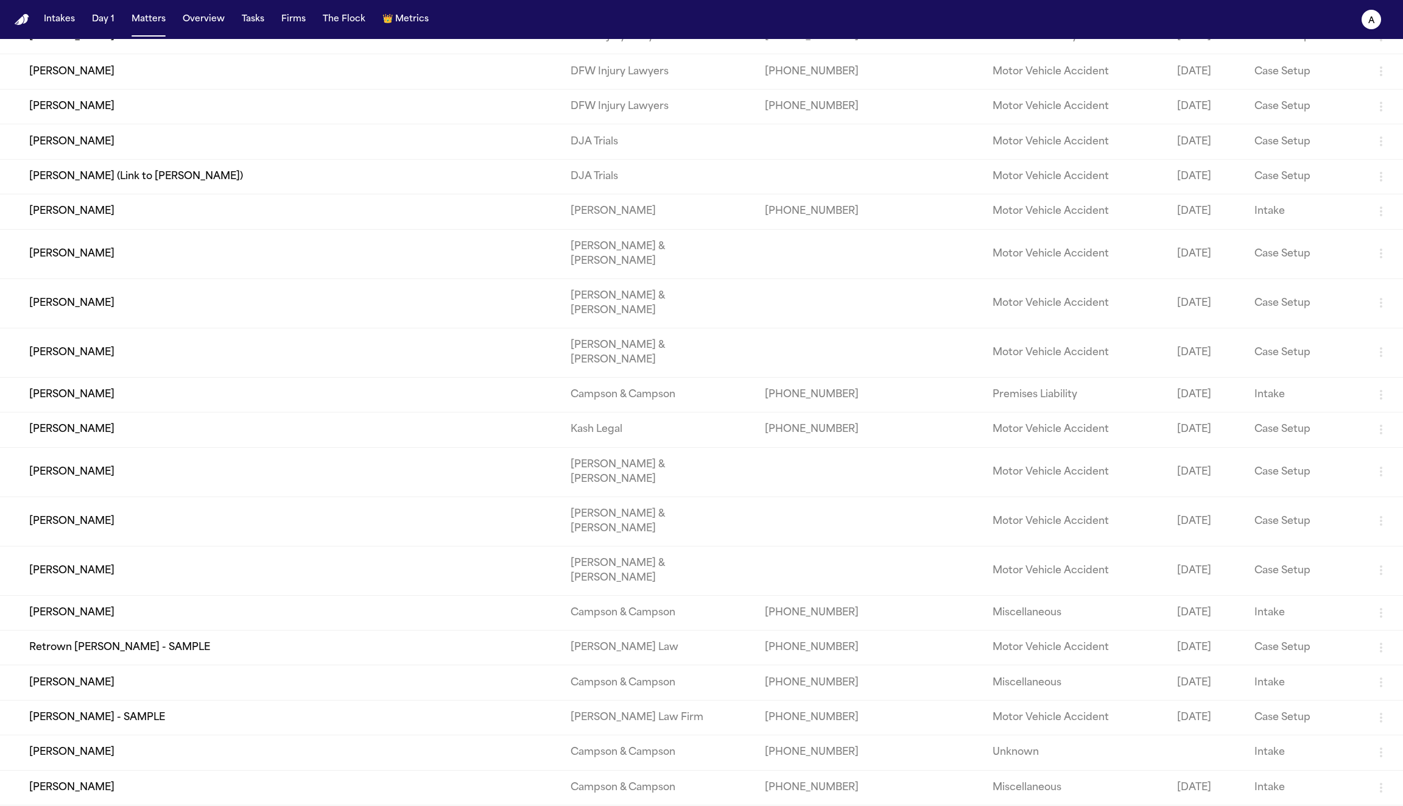
click at [180, 595] on td "[PERSON_NAME]" at bounding box center [280, 612] width 561 height 35
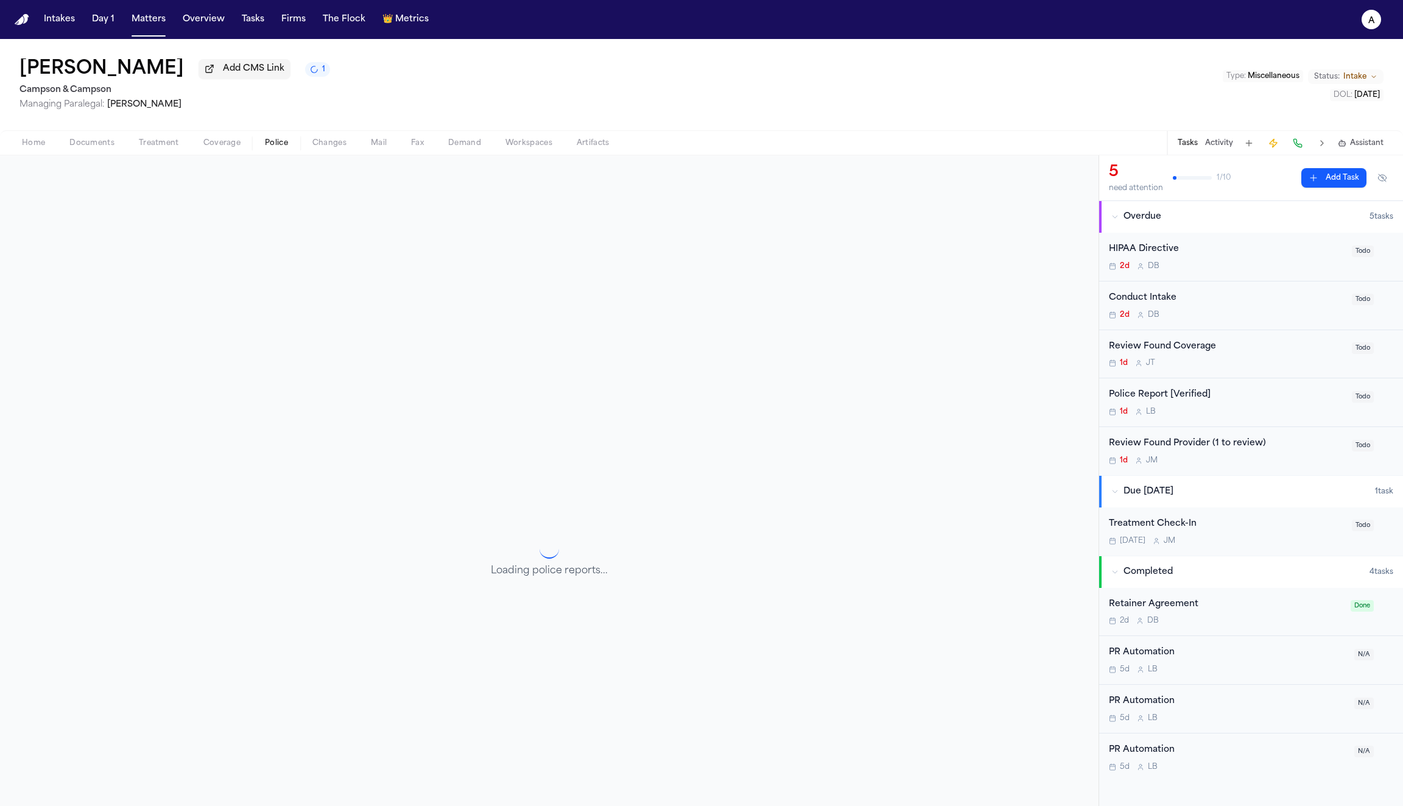
click at [272, 150] on span "button" at bounding box center [277, 149] width 38 height 1
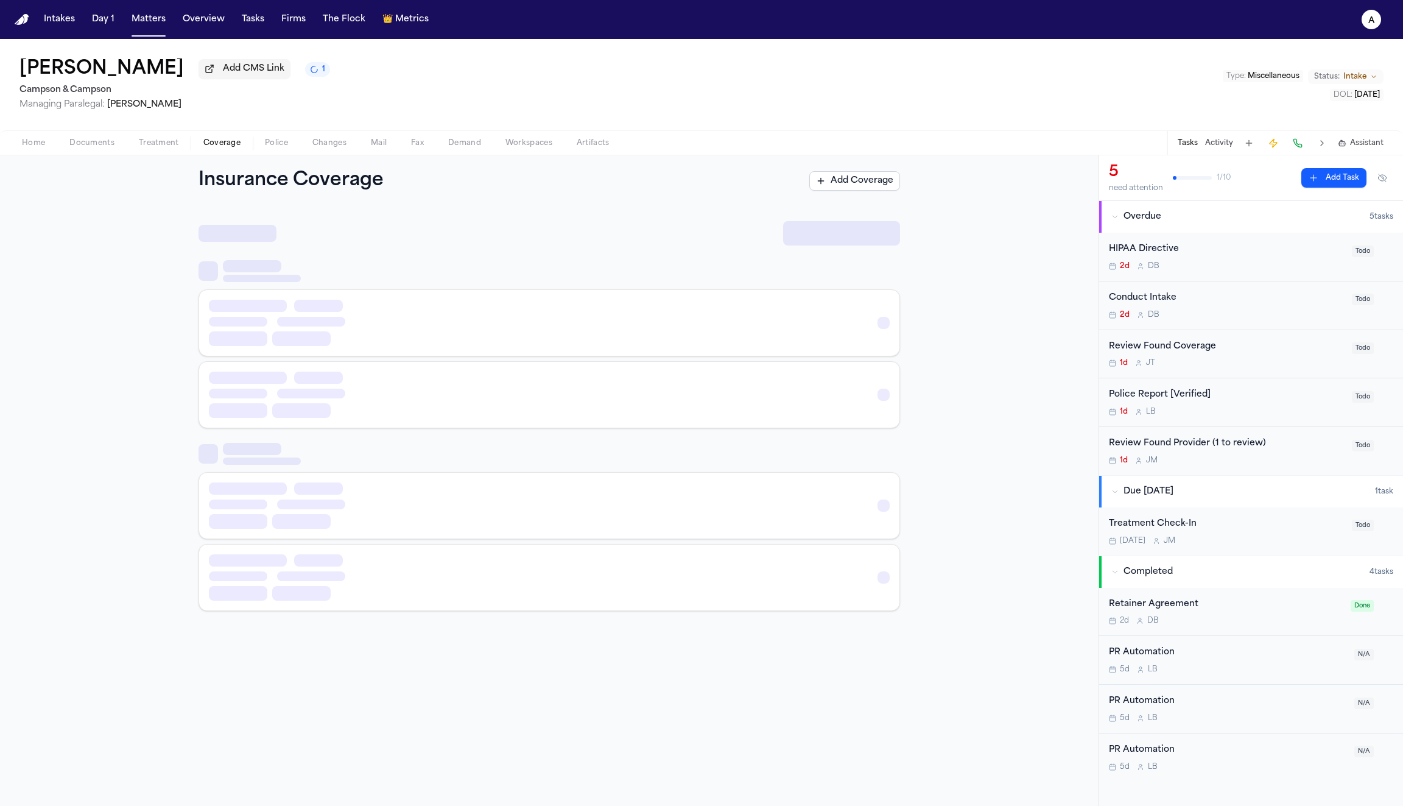
click at [222, 144] on span "Coverage" at bounding box center [221, 143] width 37 height 10
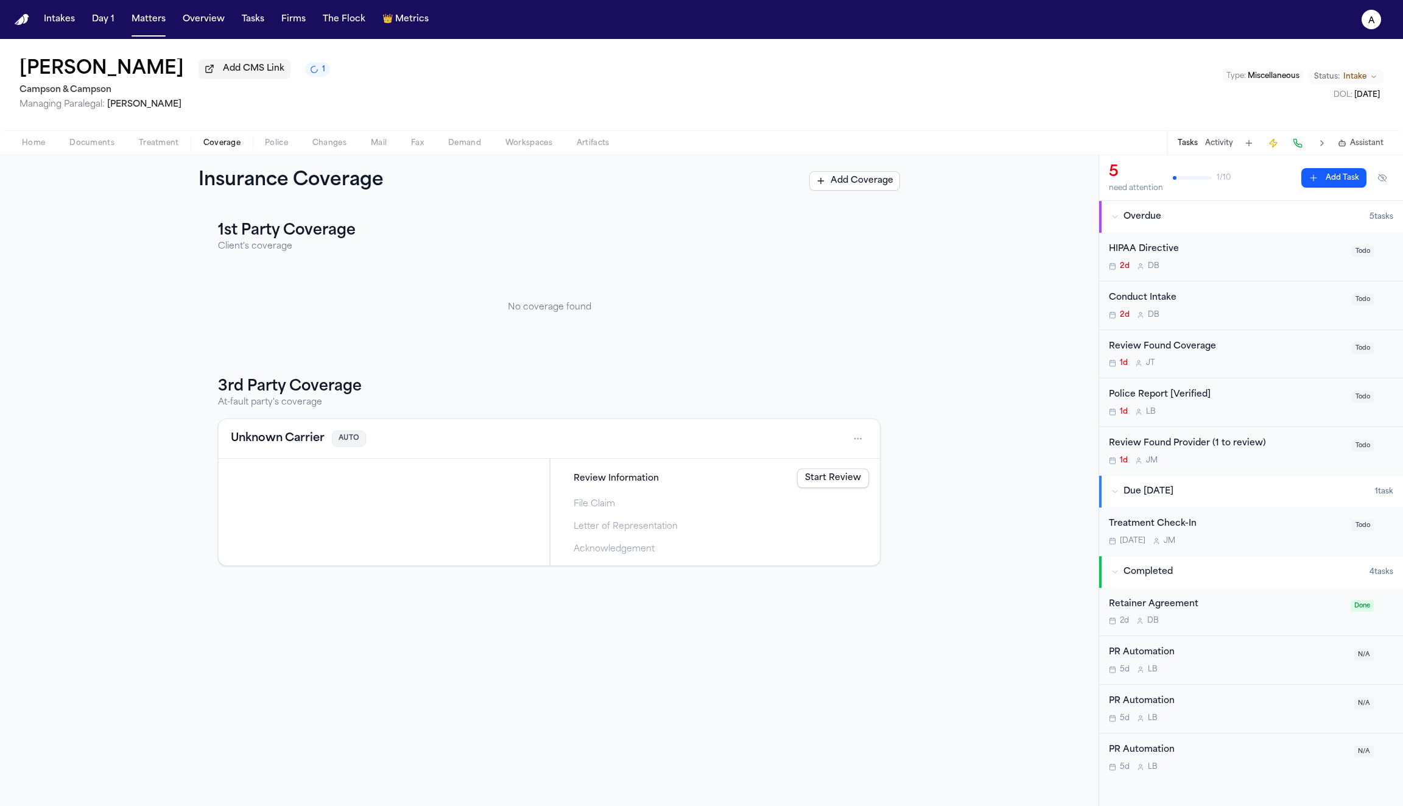
click at [171, 147] on span "Treatment" at bounding box center [159, 143] width 40 height 10
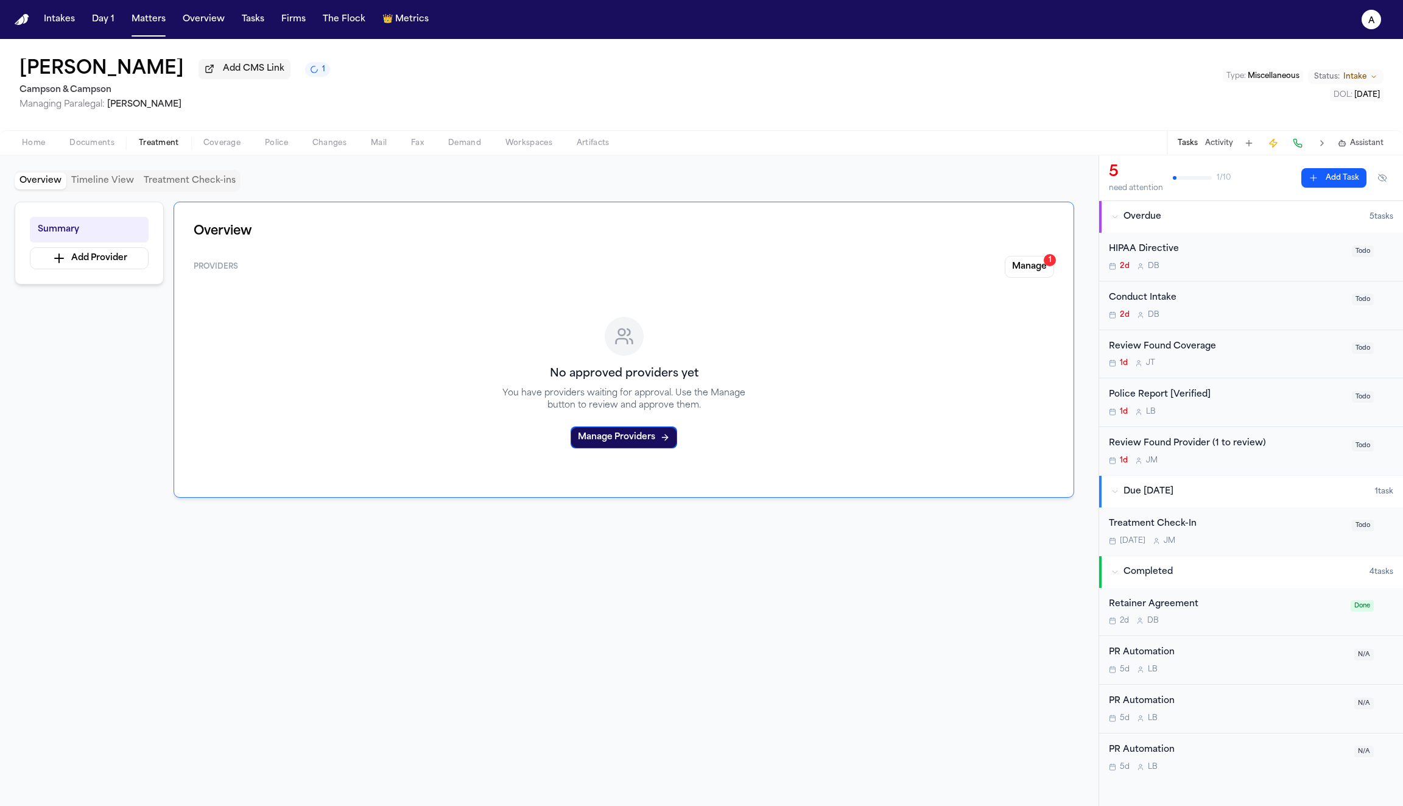
click at [221, 146] on span "Coverage" at bounding box center [221, 143] width 37 height 10
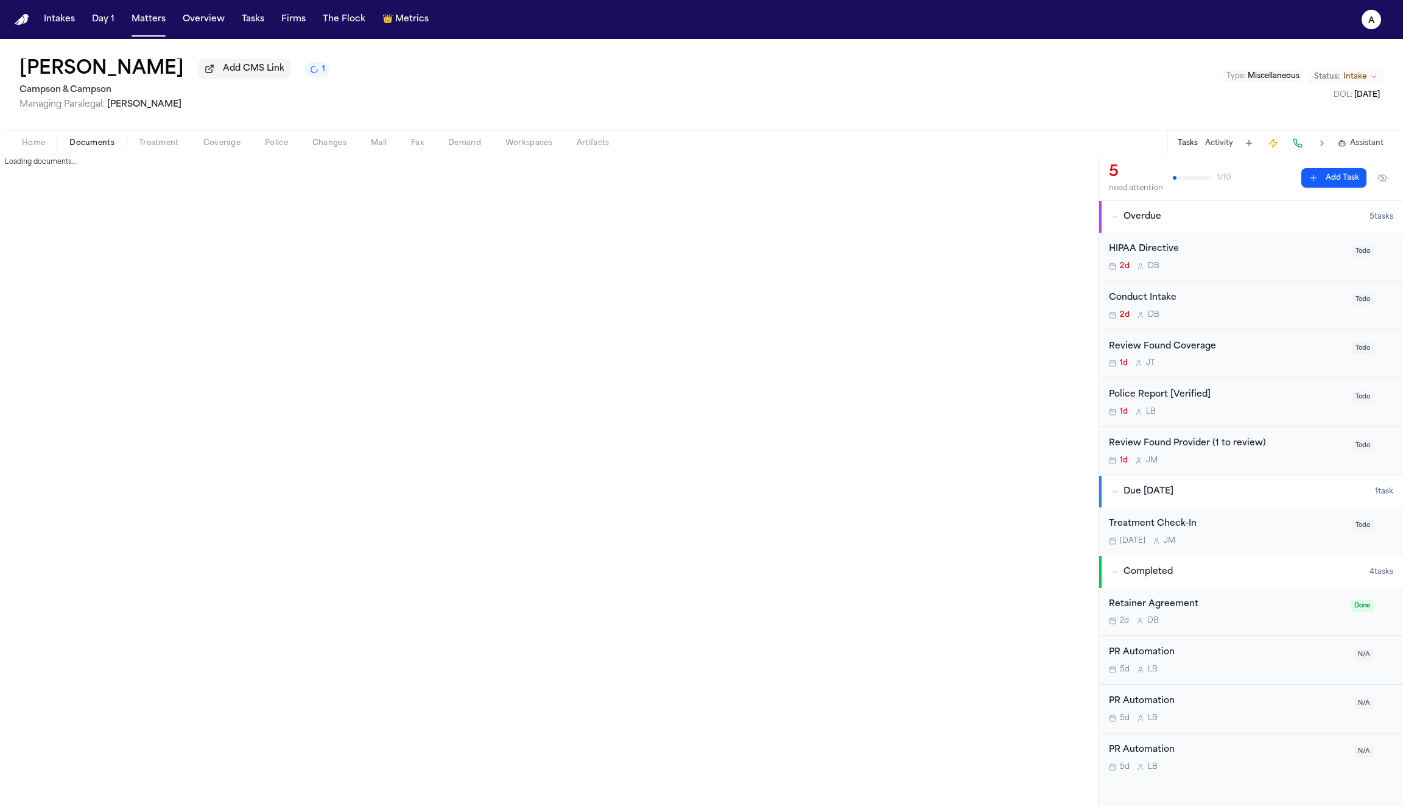
click at [102, 147] on span "Documents" at bounding box center [91, 143] width 45 height 10
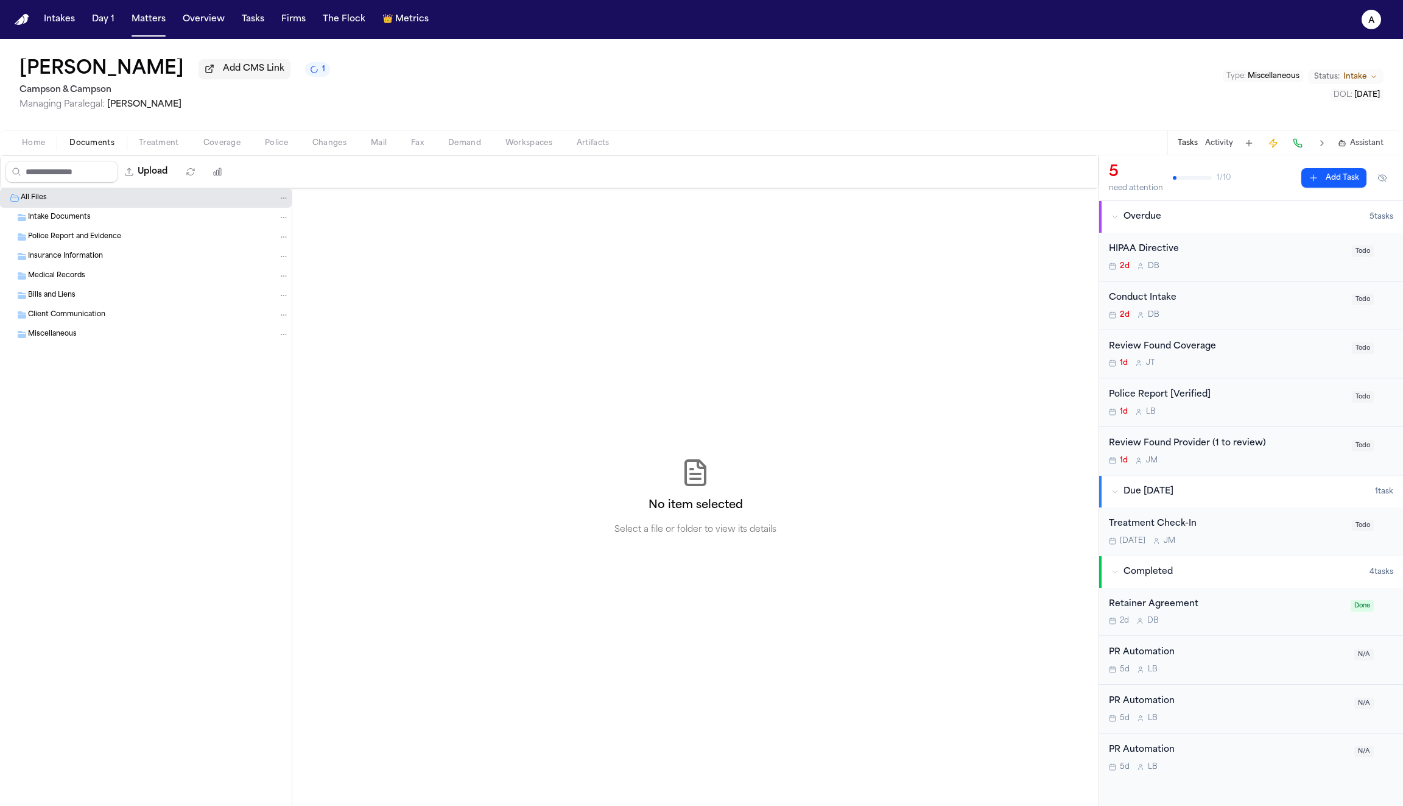
click at [48, 216] on span "Intake Documents" at bounding box center [59, 218] width 63 height 10
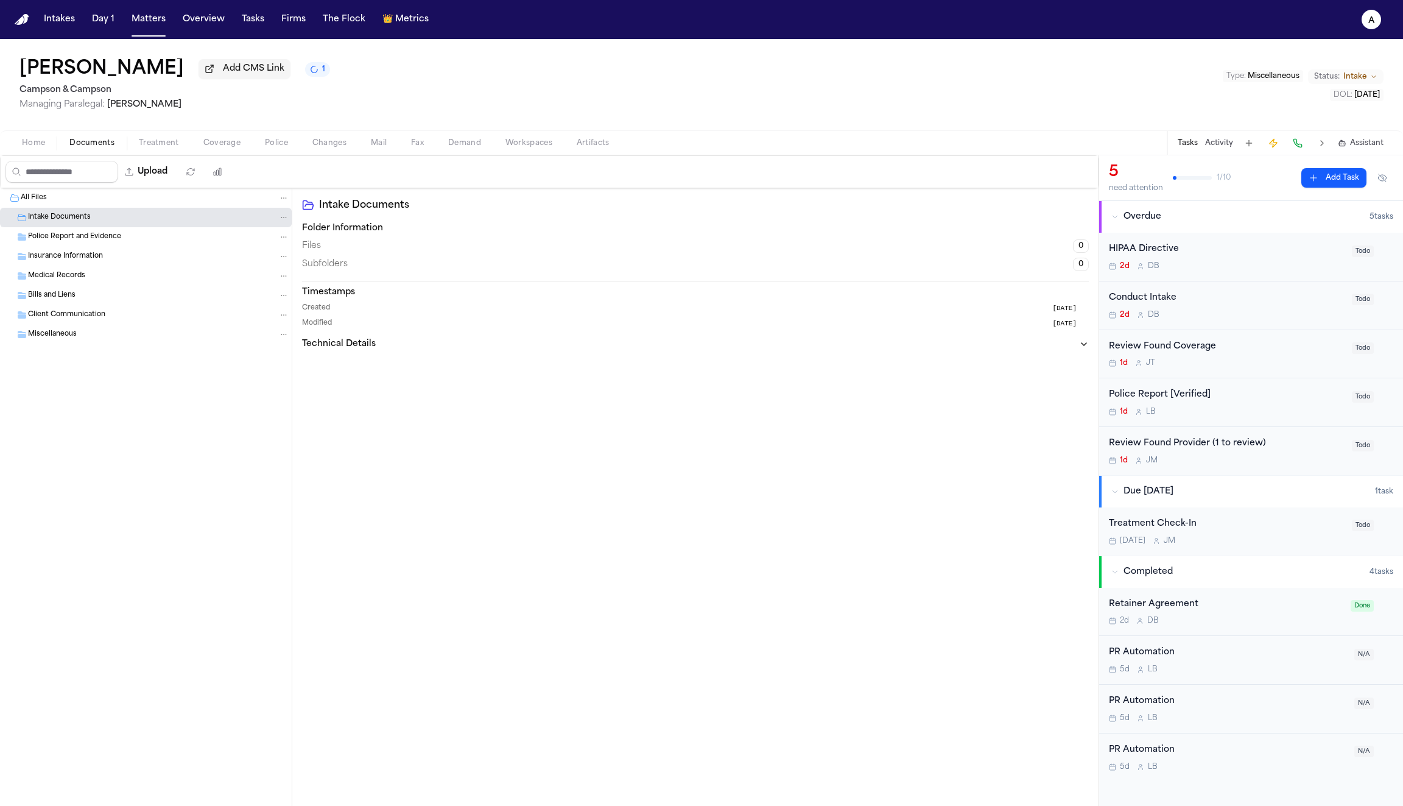
click at [48, 240] on span "Police Report and Evidence" at bounding box center [74, 237] width 93 height 10
click at [54, 262] on span "Insurance Information" at bounding box center [65, 257] width 75 height 10
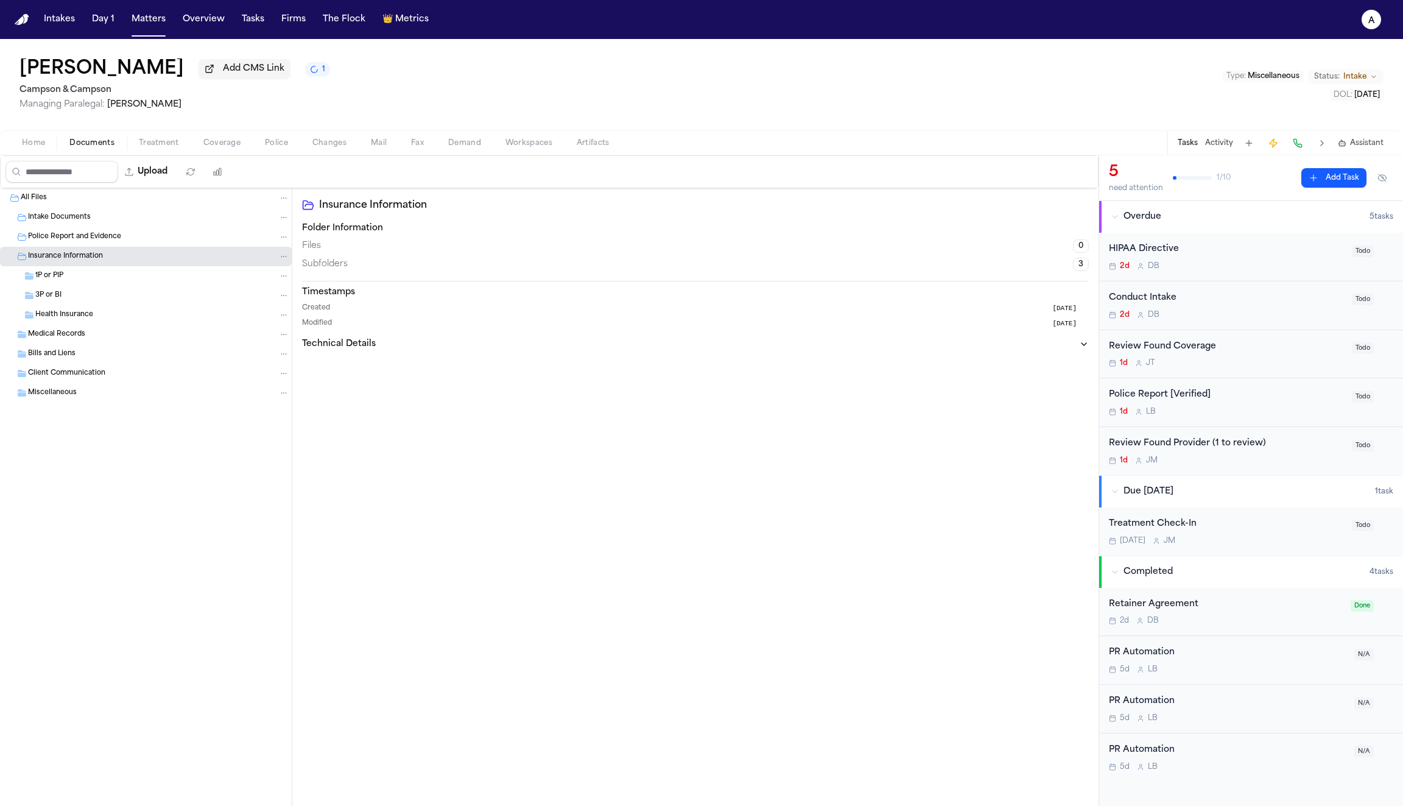
click at [54, 280] on span "1P or PIP" at bounding box center [49, 276] width 28 height 10
click at [55, 293] on span "3P or BI" at bounding box center [48, 295] width 26 height 10
click at [58, 312] on span "Health Insurance" at bounding box center [64, 315] width 58 height 10
click at [58, 336] on span "Medical Records" at bounding box center [56, 334] width 57 height 10
click at [55, 356] on span "Correspondence" at bounding box center [64, 354] width 58 height 10
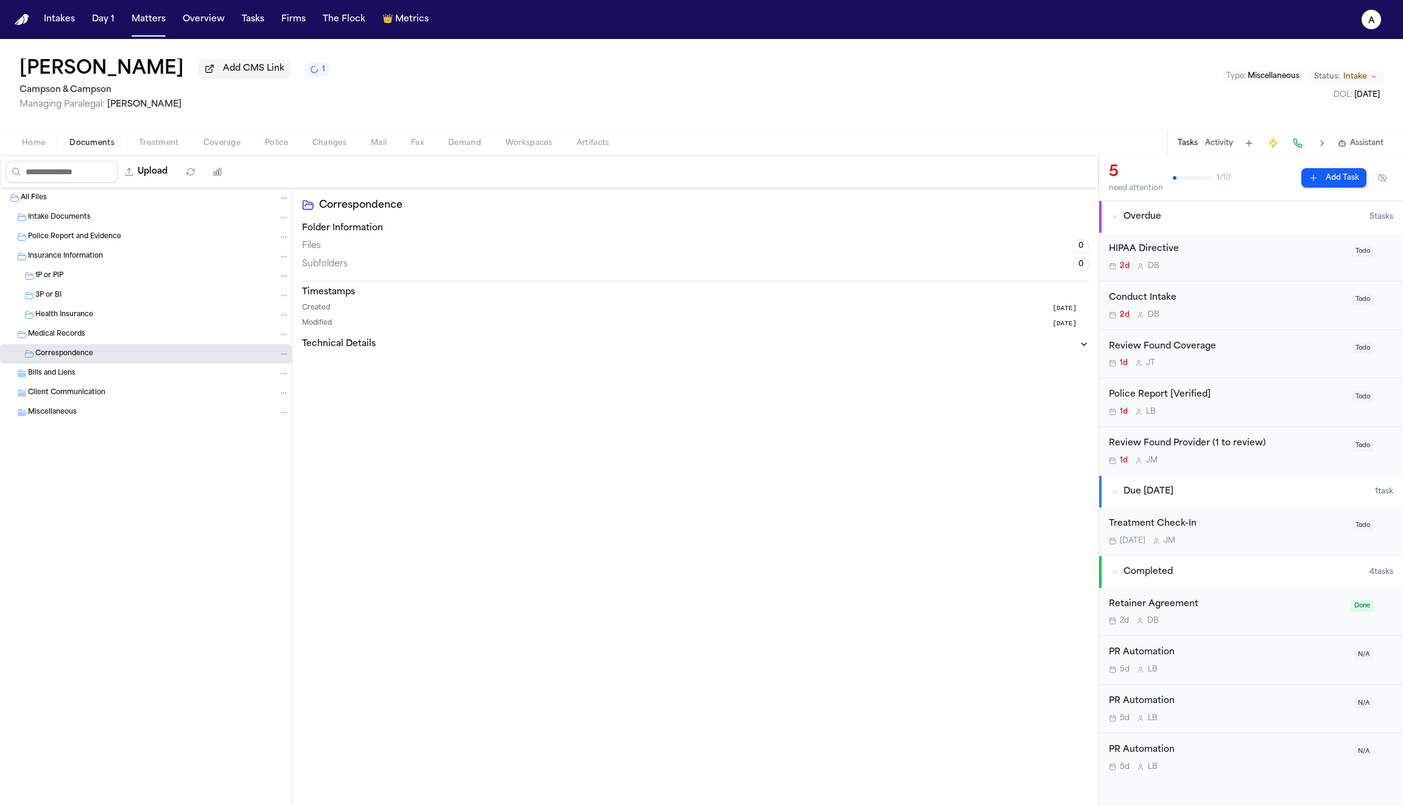
click at [55, 378] on span "Bills and Liens" at bounding box center [52, 373] width 48 height 10
click at [56, 395] on span "Correspondence" at bounding box center [64, 393] width 58 height 10
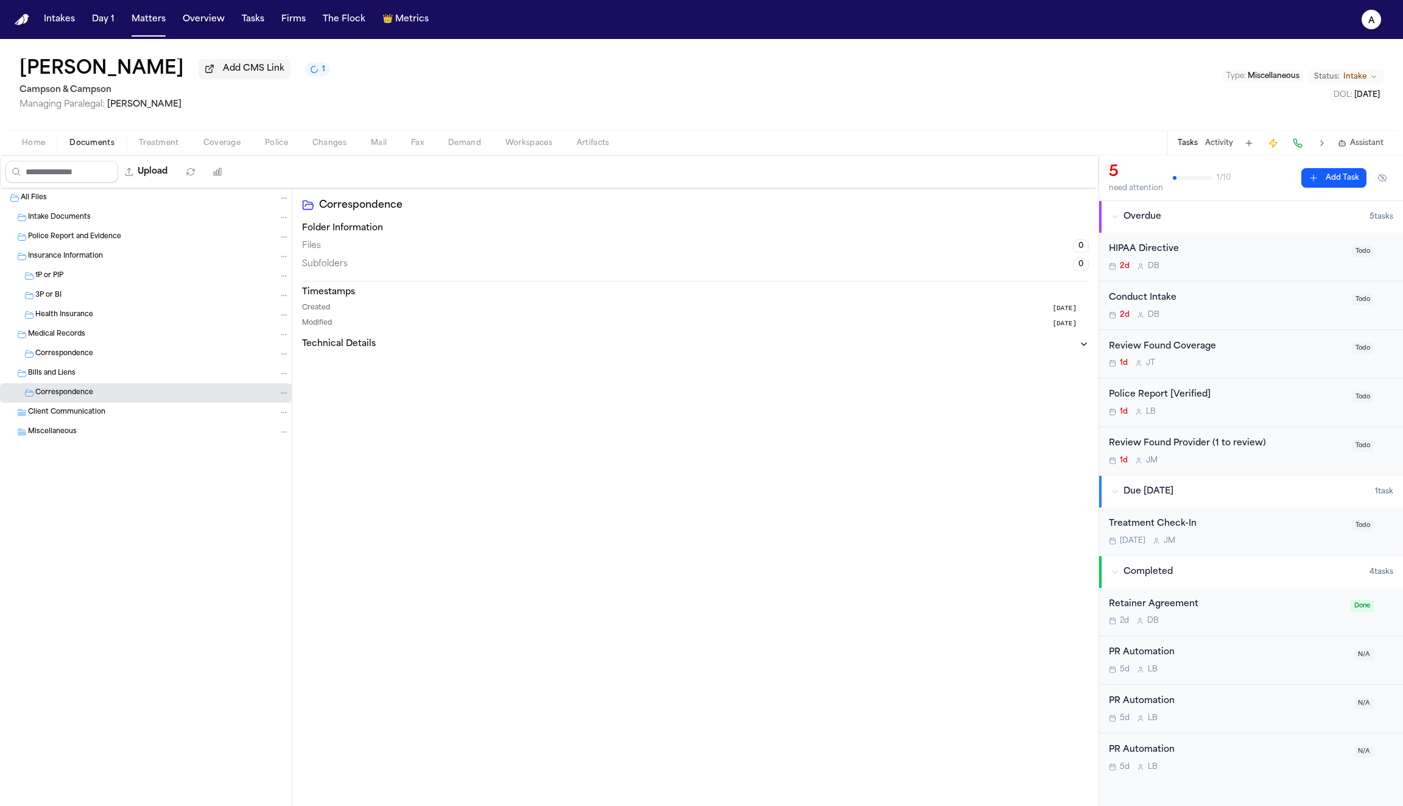
click at [57, 412] on span "Client Communication" at bounding box center [66, 412] width 77 height 10
click at [60, 434] on span "Miscellaneous" at bounding box center [52, 432] width 49 height 10
click at [37, 143] on span "Home" at bounding box center [33, 143] width 23 height 10
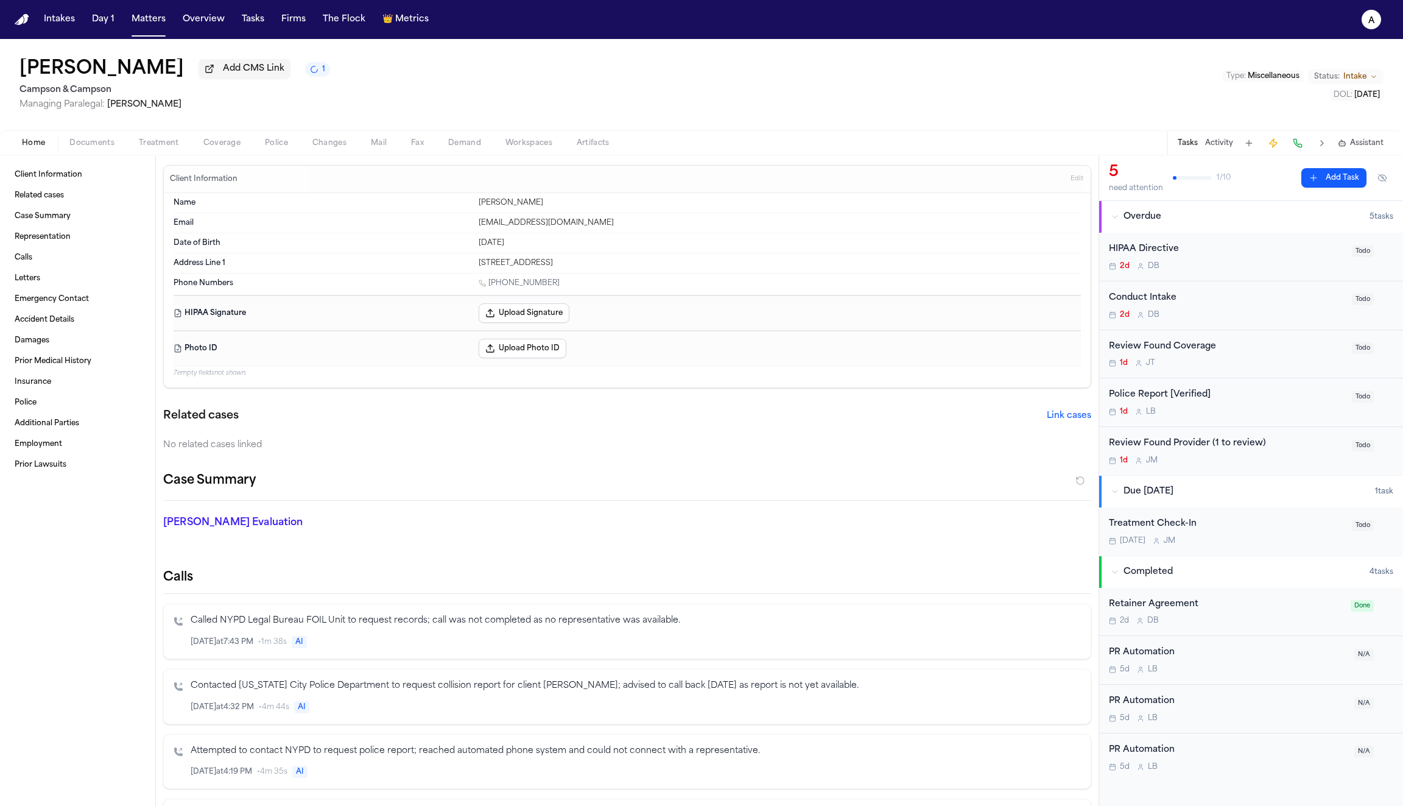
click at [274, 147] on span "Police" at bounding box center [276, 143] width 23 height 10
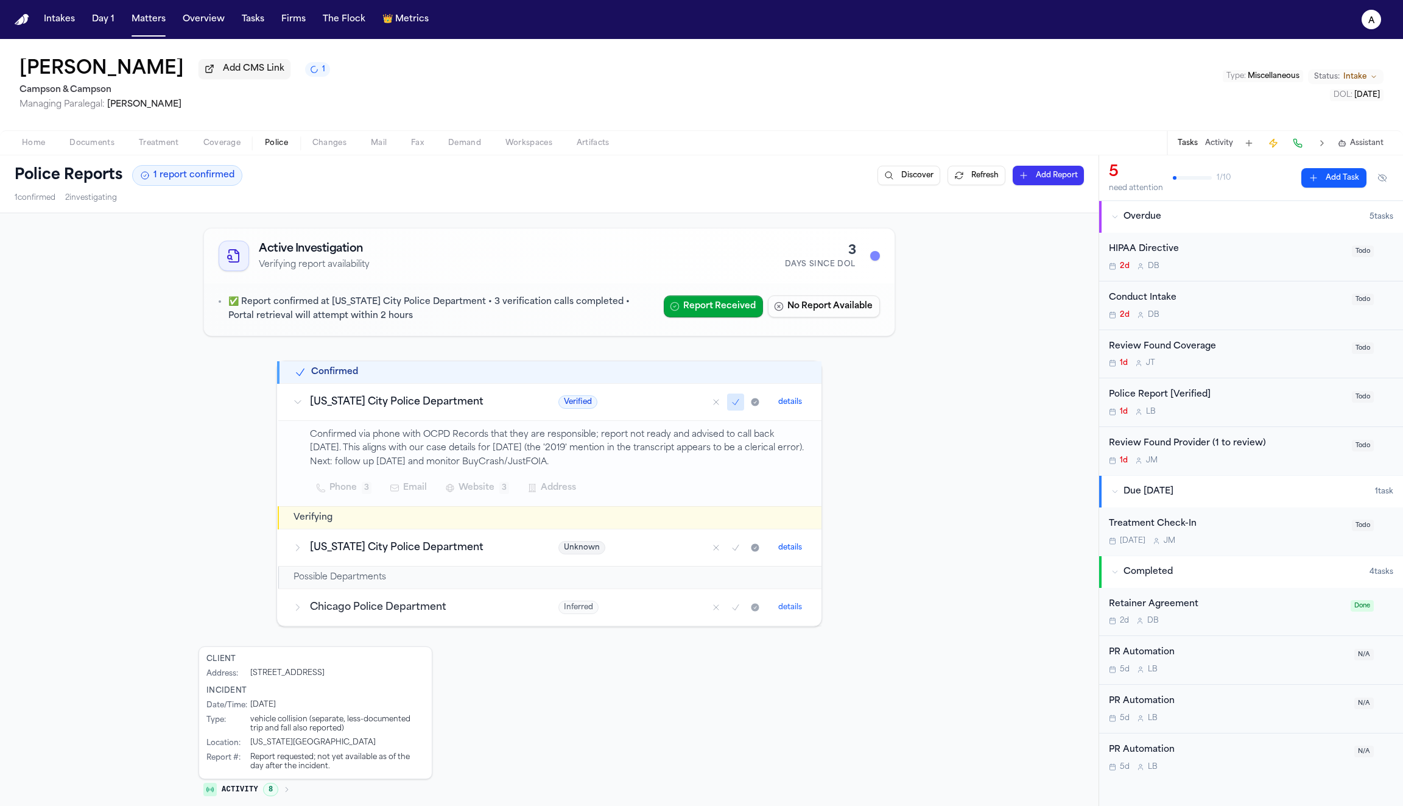
click at [305, 76] on button "1" at bounding box center [317, 69] width 25 height 15
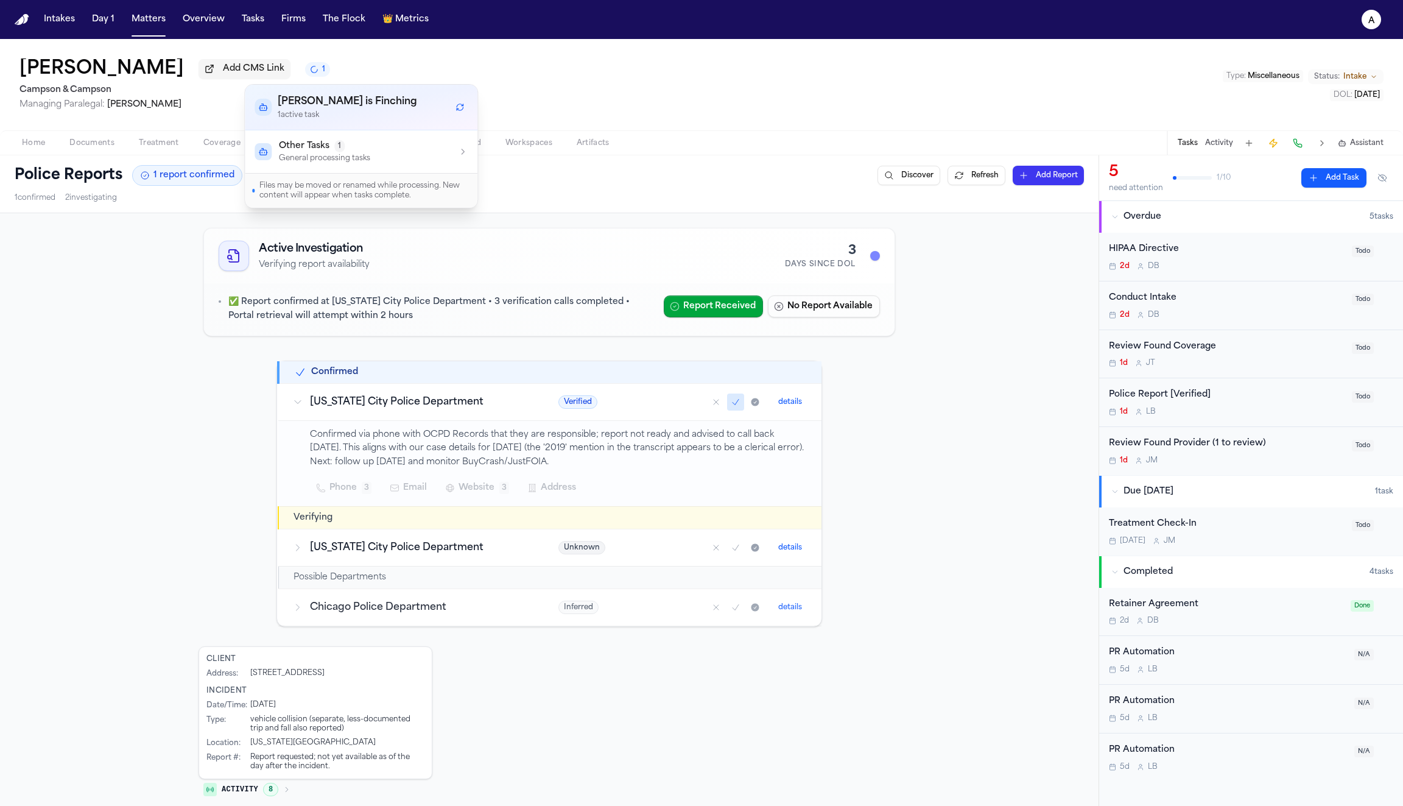
click at [384, 142] on div "Other Tasks 1 General processing tasks" at bounding box center [361, 151] width 213 height 23
click at [539, 70] on div "[PERSON_NAME] Add CMS Link 1 Campson & Campson Managing Paralegal: [PERSON_NAME…" at bounding box center [701, 84] width 1403 height 91
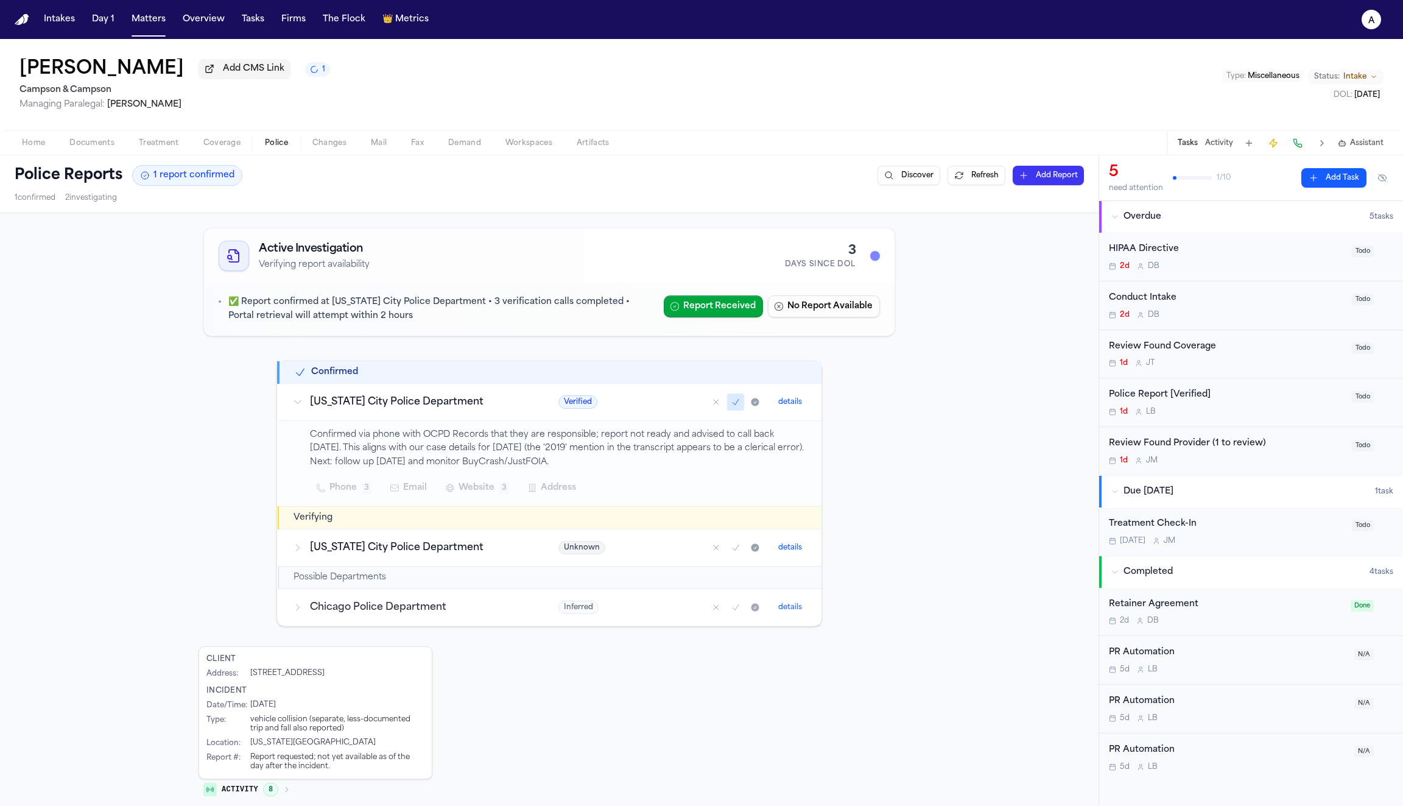
click at [231, 144] on span "Coverage" at bounding box center [221, 143] width 37 height 10
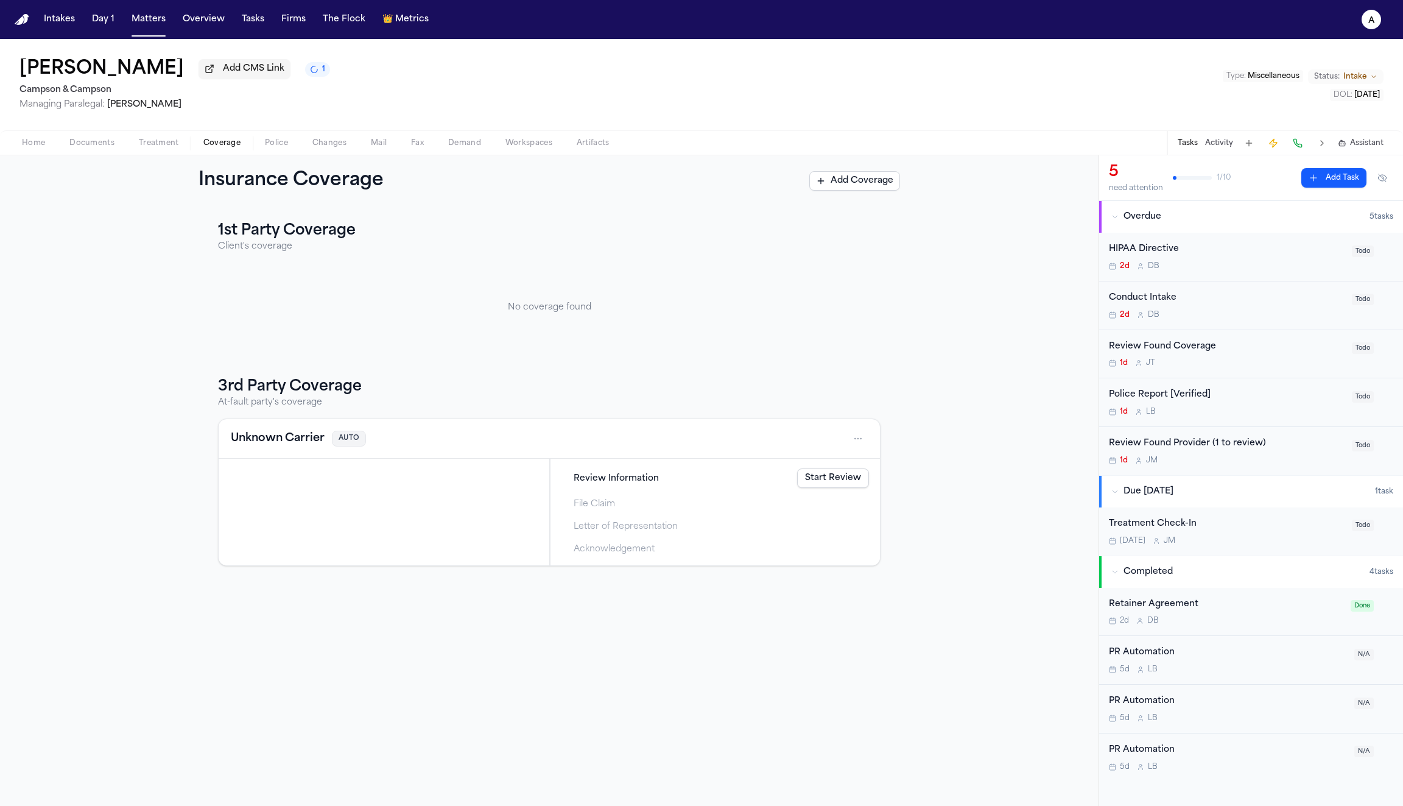
click at [165, 148] on span "Treatment" at bounding box center [159, 143] width 40 height 10
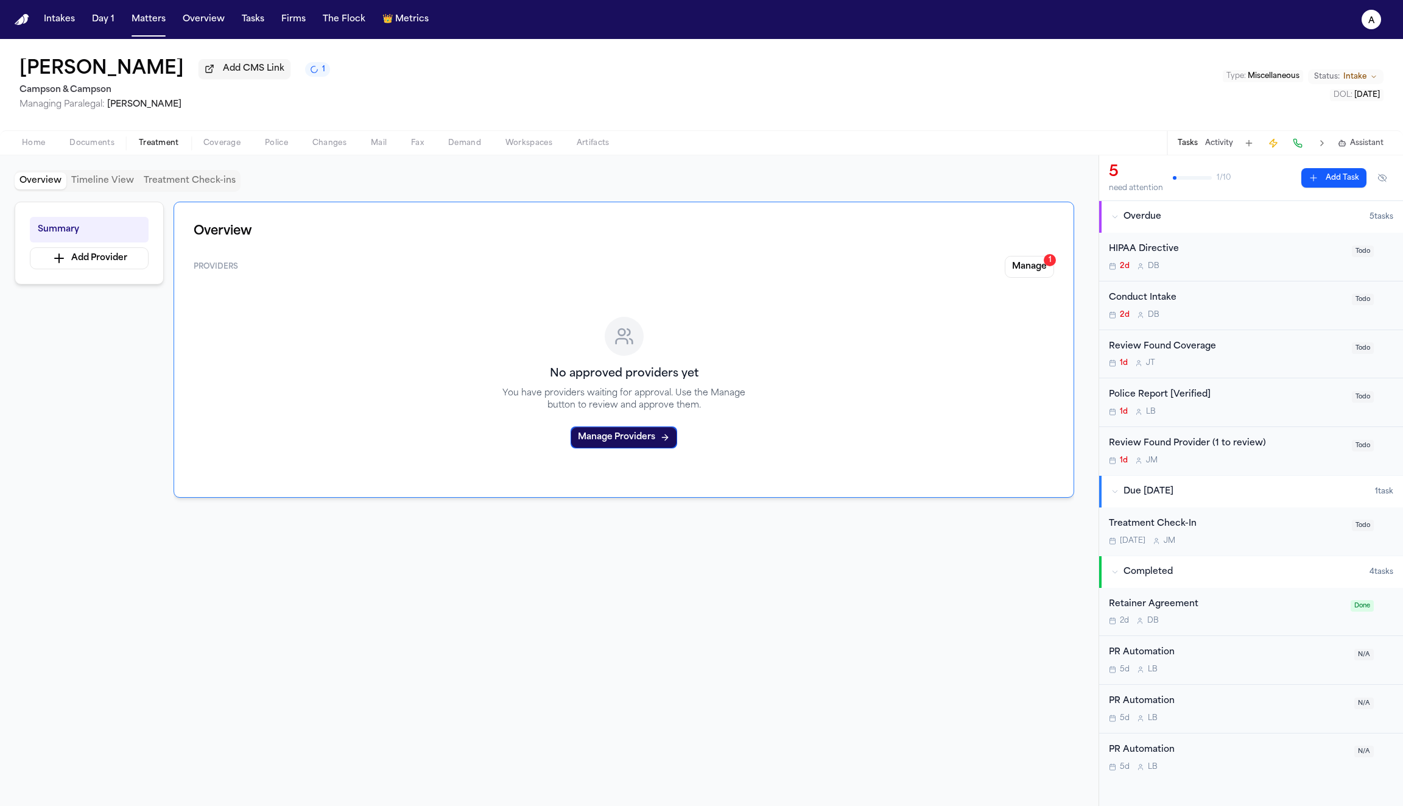
click at [119, 182] on button "Timeline View" at bounding box center [102, 180] width 72 height 17
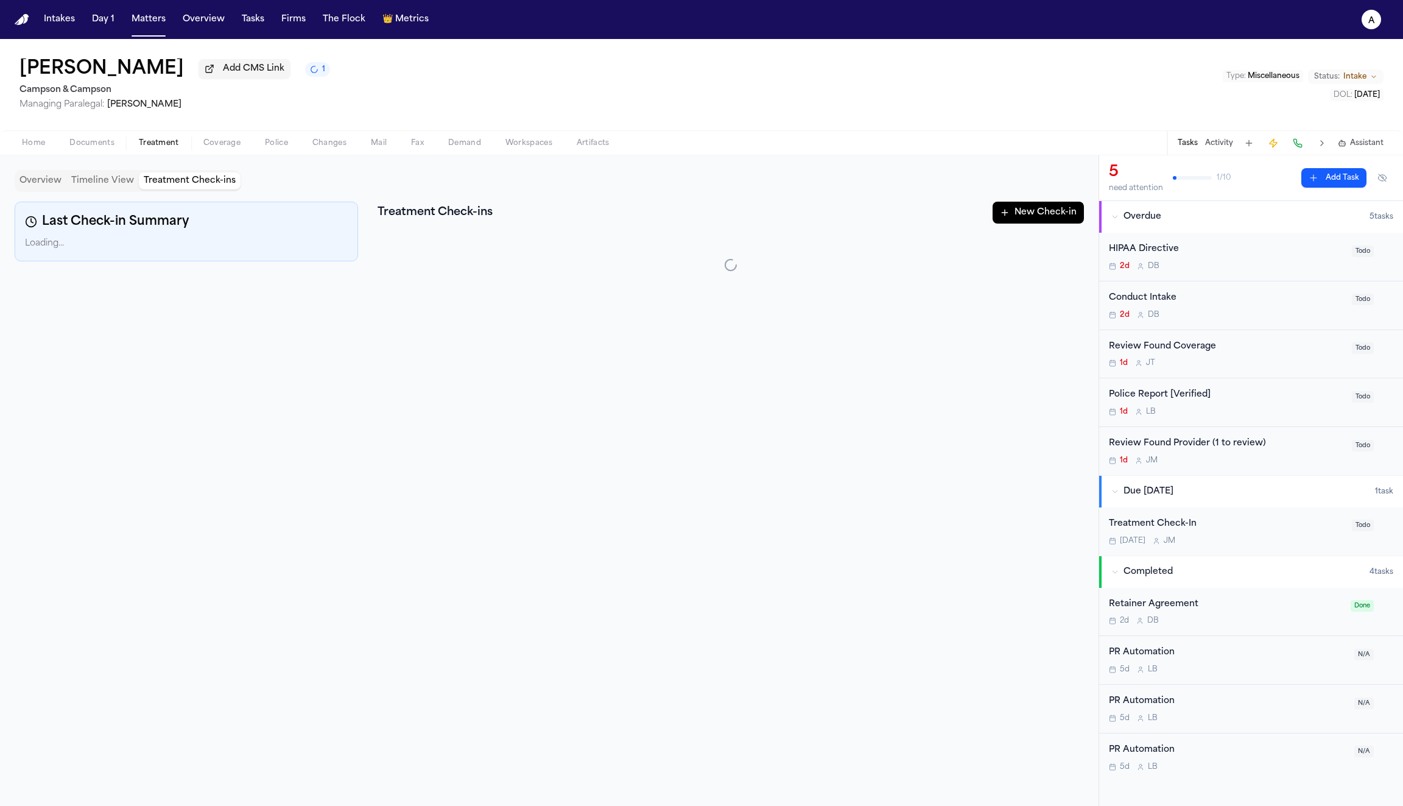
click at [188, 187] on button "Treatment Check-ins" at bounding box center [190, 180] width 102 height 17
click at [49, 188] on button "Overview" at bounding box center [41, 180] width 52 height 17
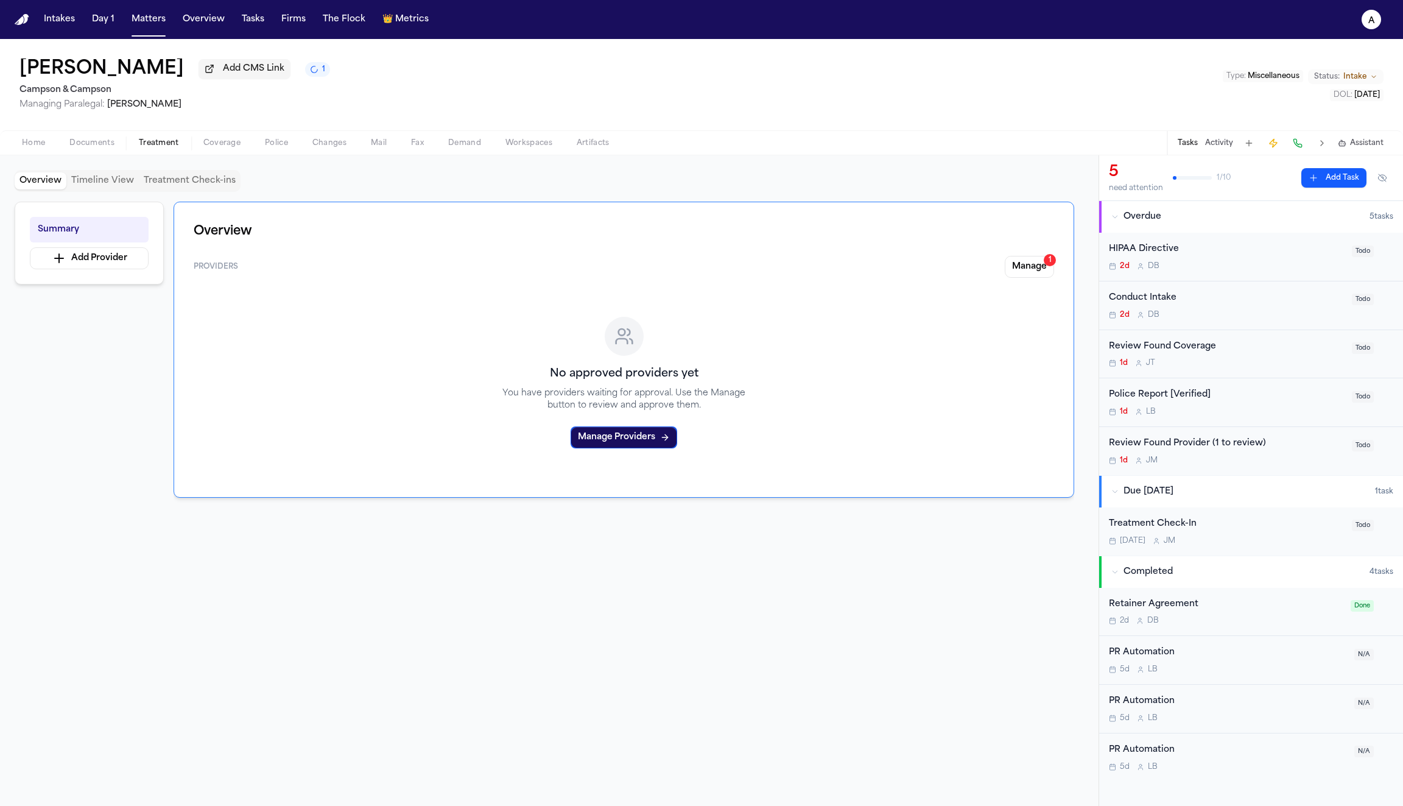
click at [104, 146] on span "Documents" at bounding box center [91, 143] width 45 height 10
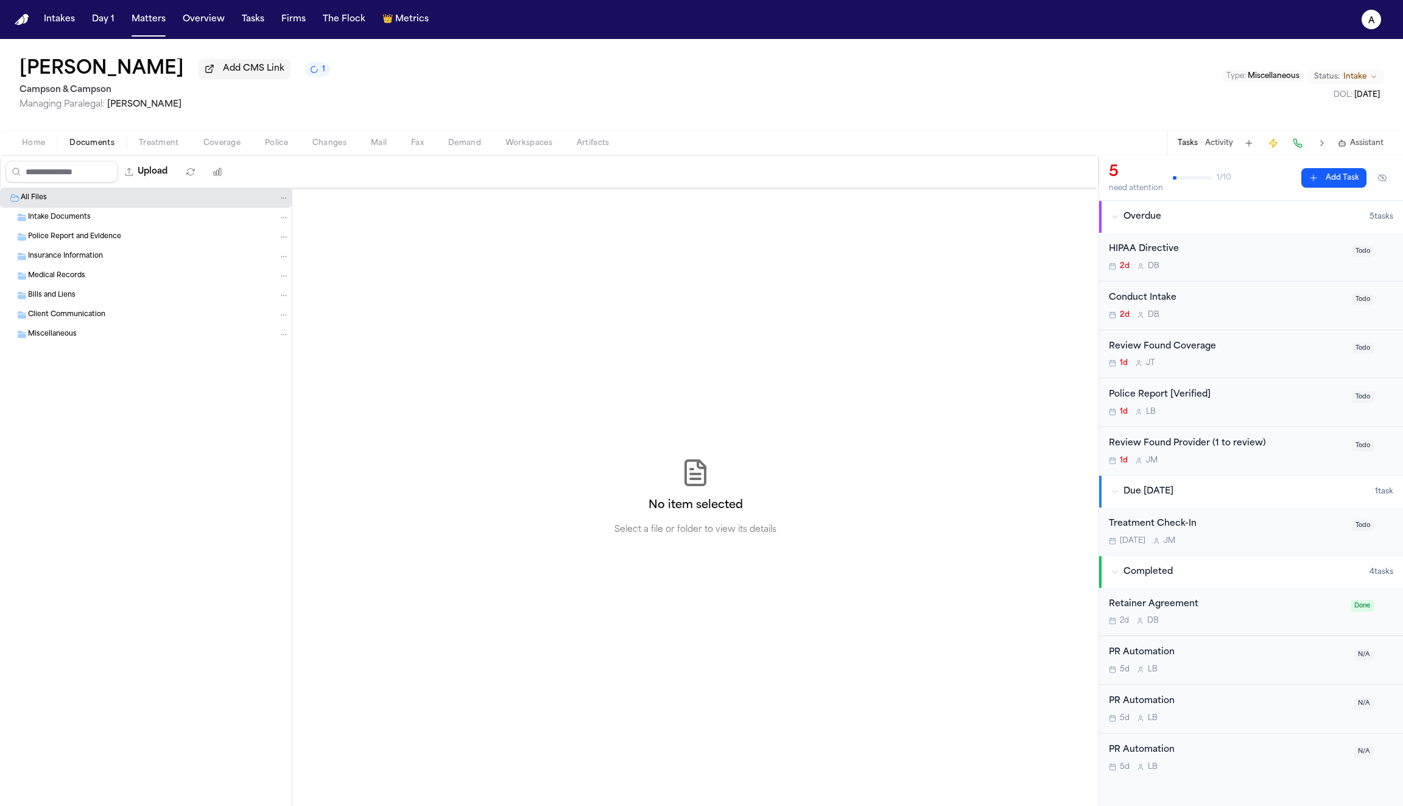
click at [44, 148] on span "Home" at bounding box center [33, 143] width 23 height 10
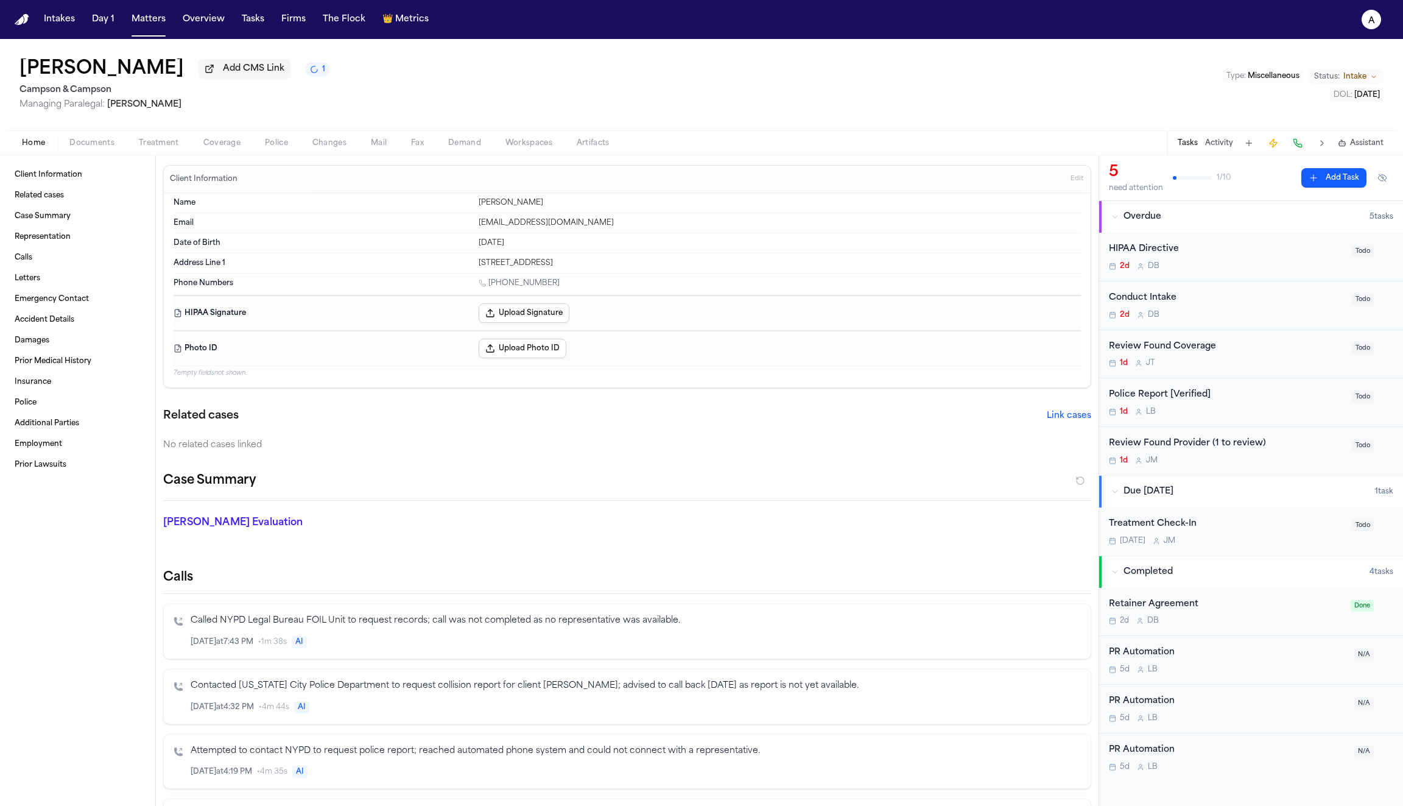
click at [332, 141] on span "Changes" at bounding box center [329, 143] width 34 height 10
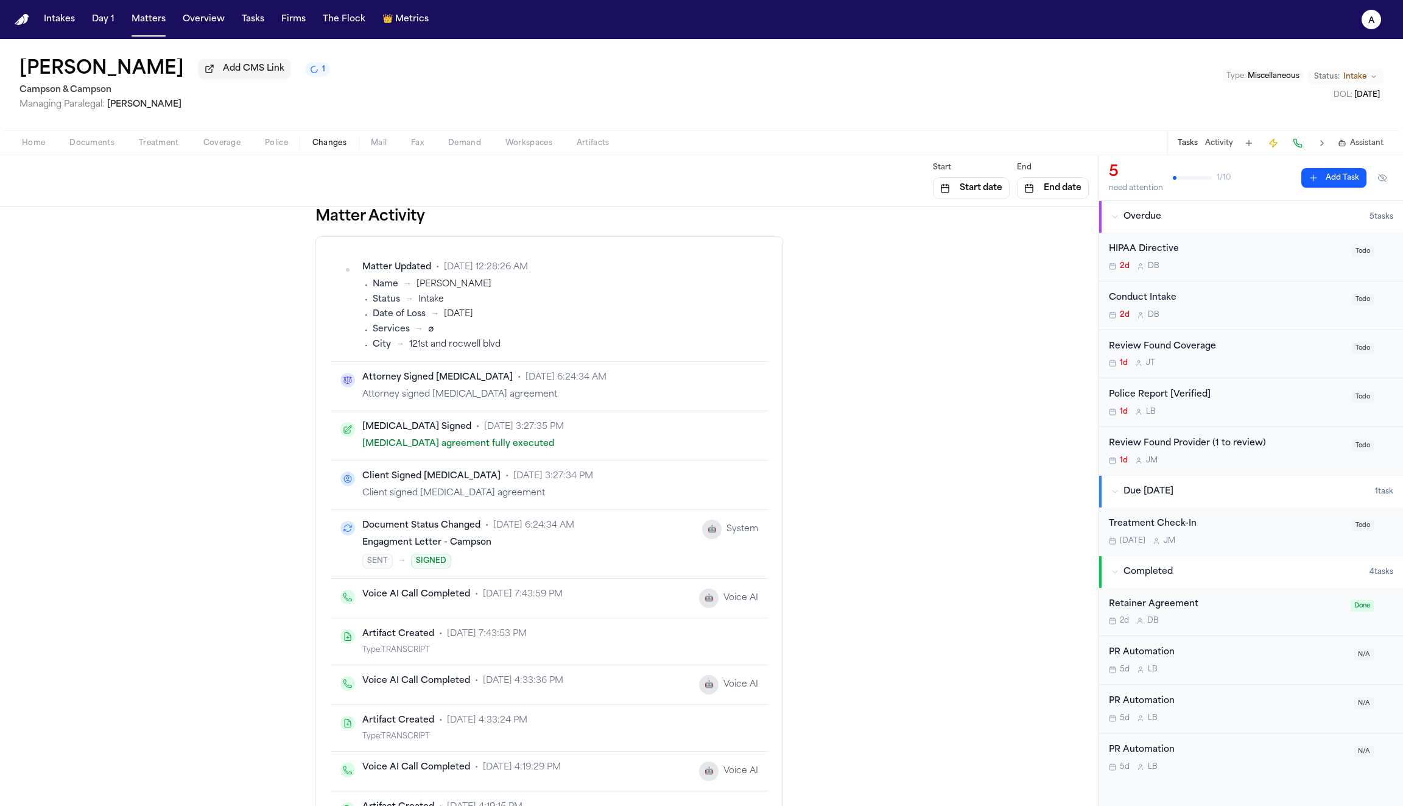
click at [32, 148] on span "Home" at bounding box center [33, 143] width 23 height 10
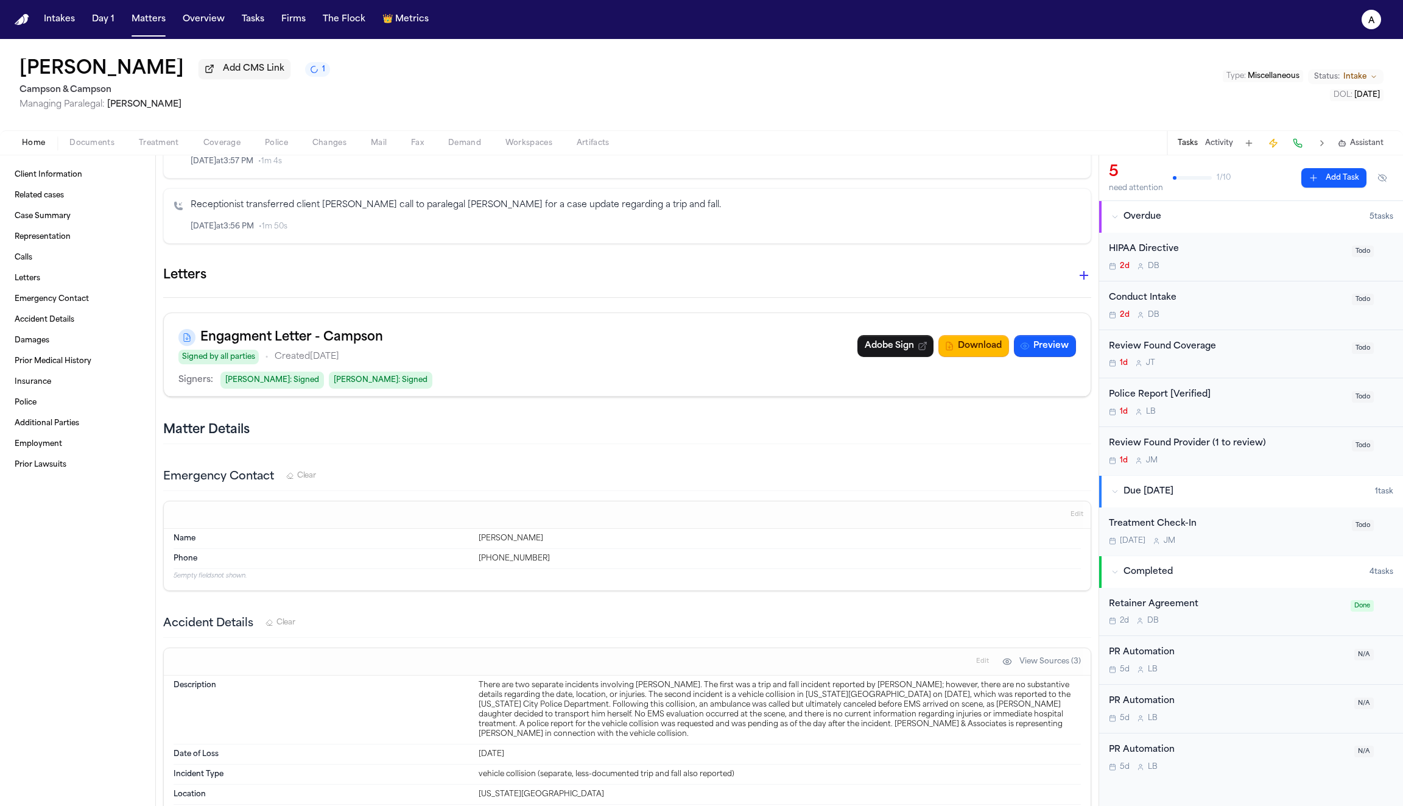
scroll to position [493, 0]
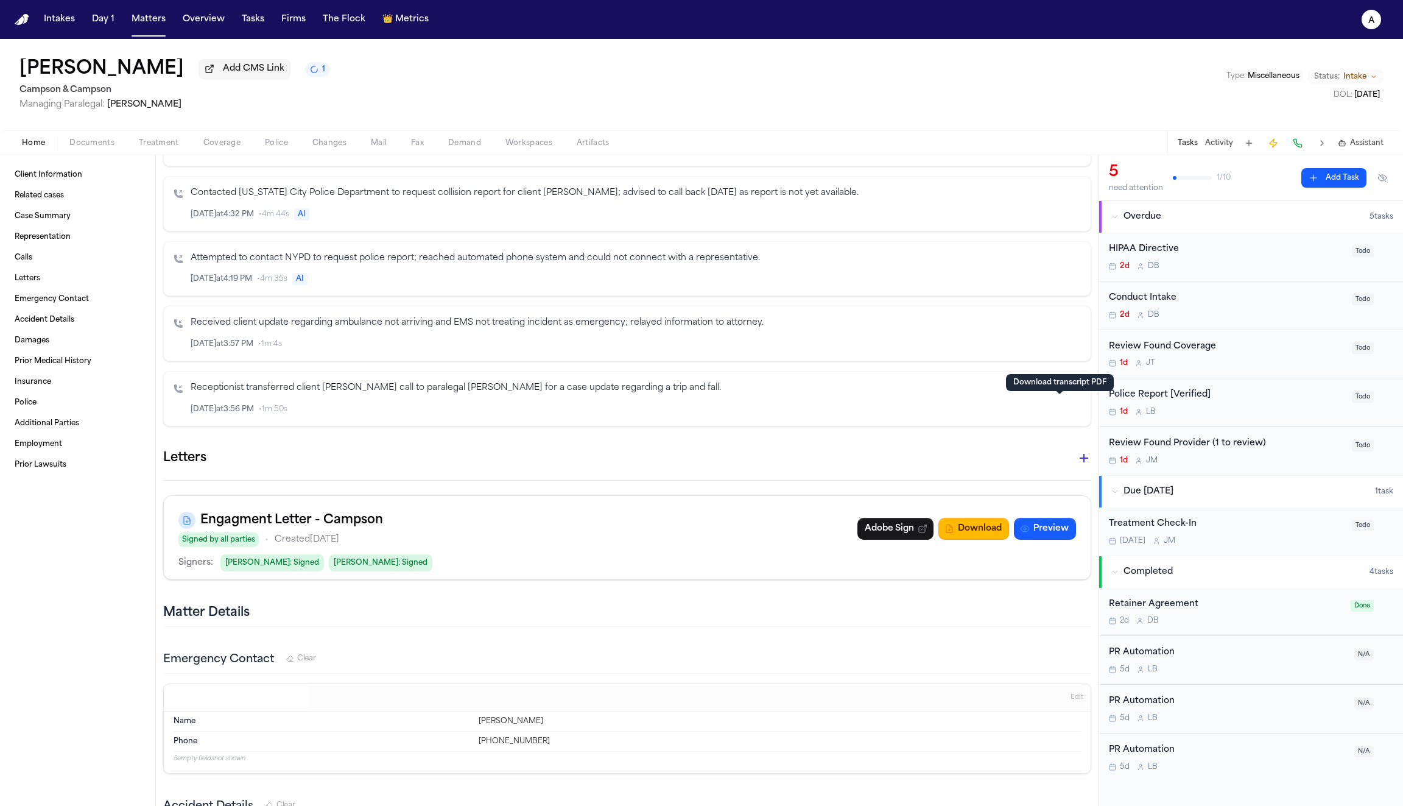
click at [1059, 406] on icon "button" at bounding box center [1060, 409] width 6 height 7
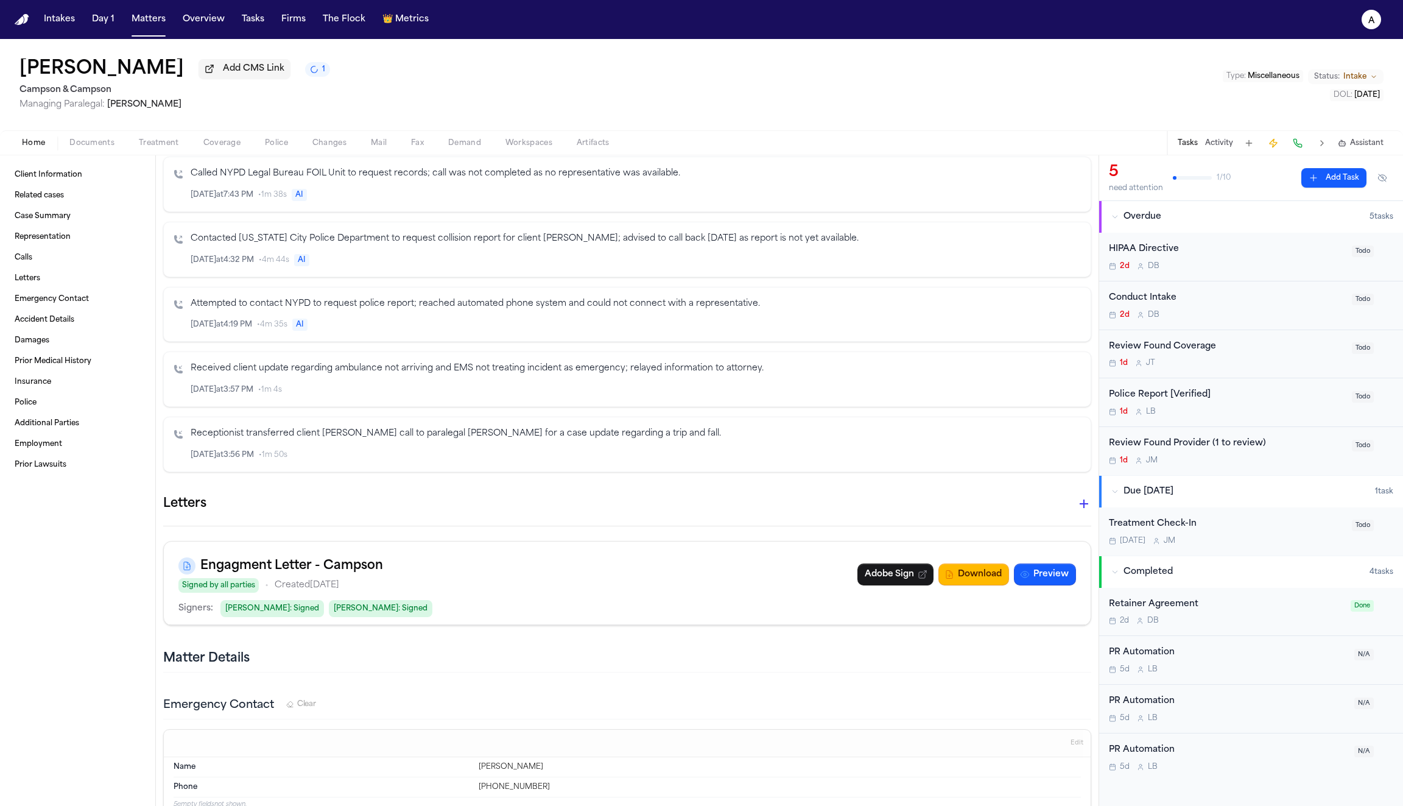
scroll to position [430, 0]
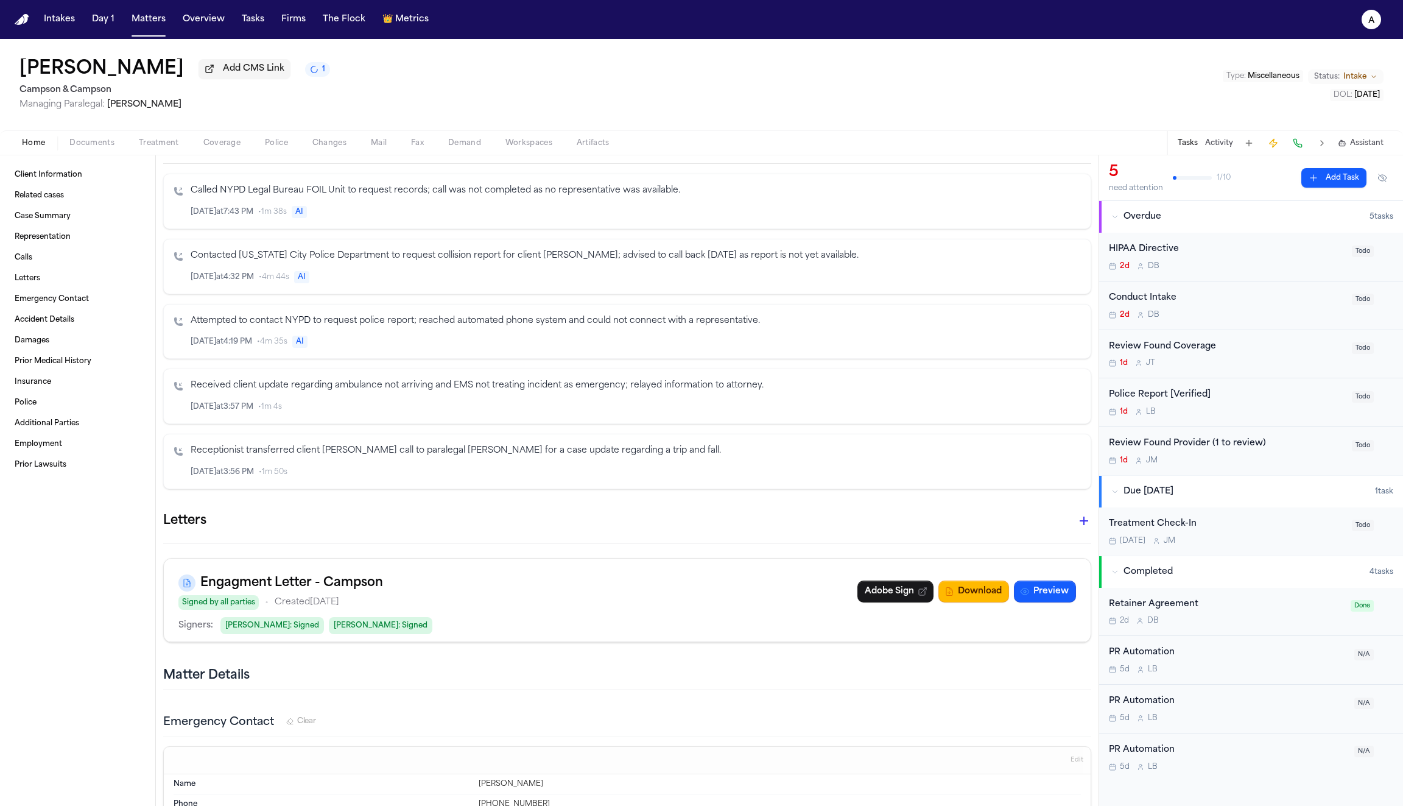
click at [1057, 403] on icon "button" at bounding box center [1060, 406] width 6 height 7
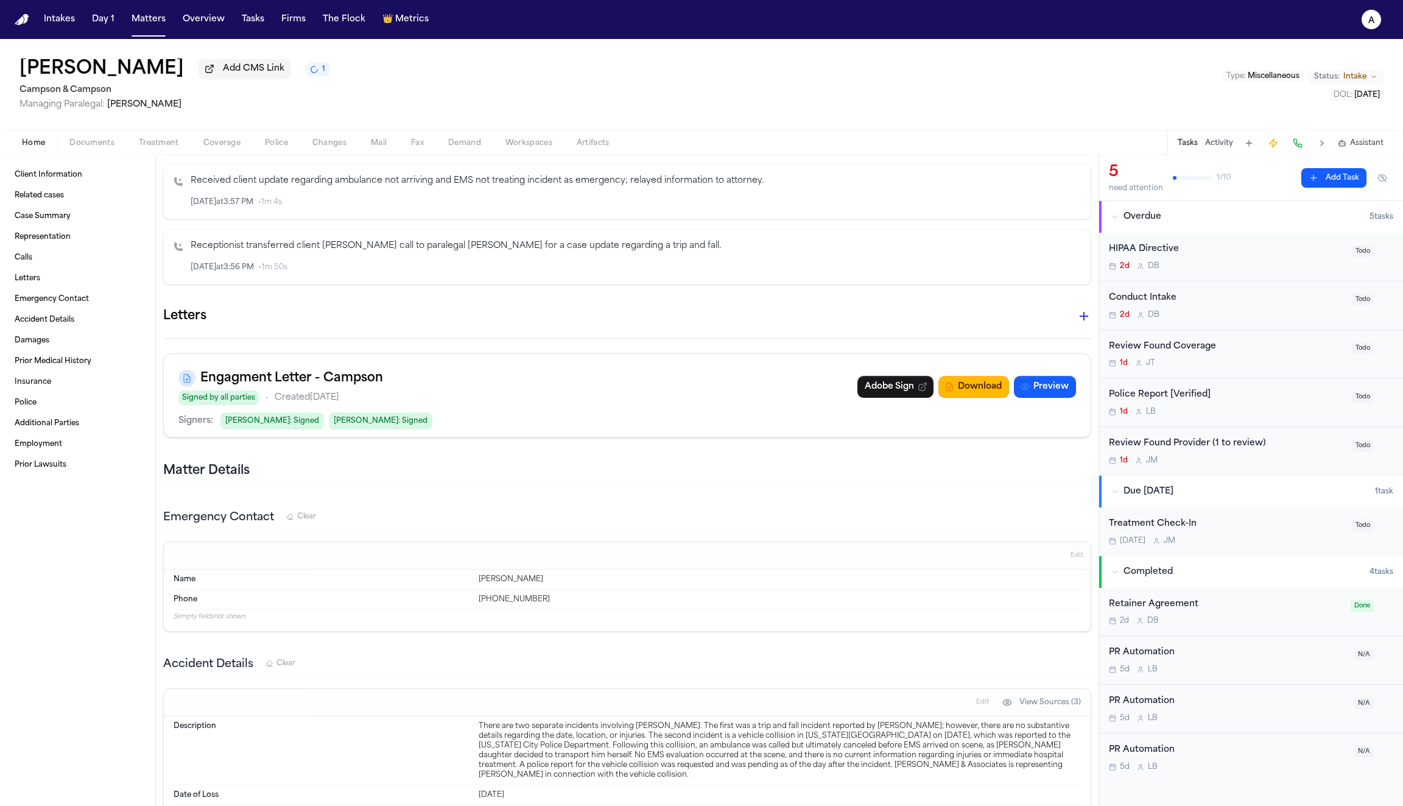
scroll to position [432, 0]
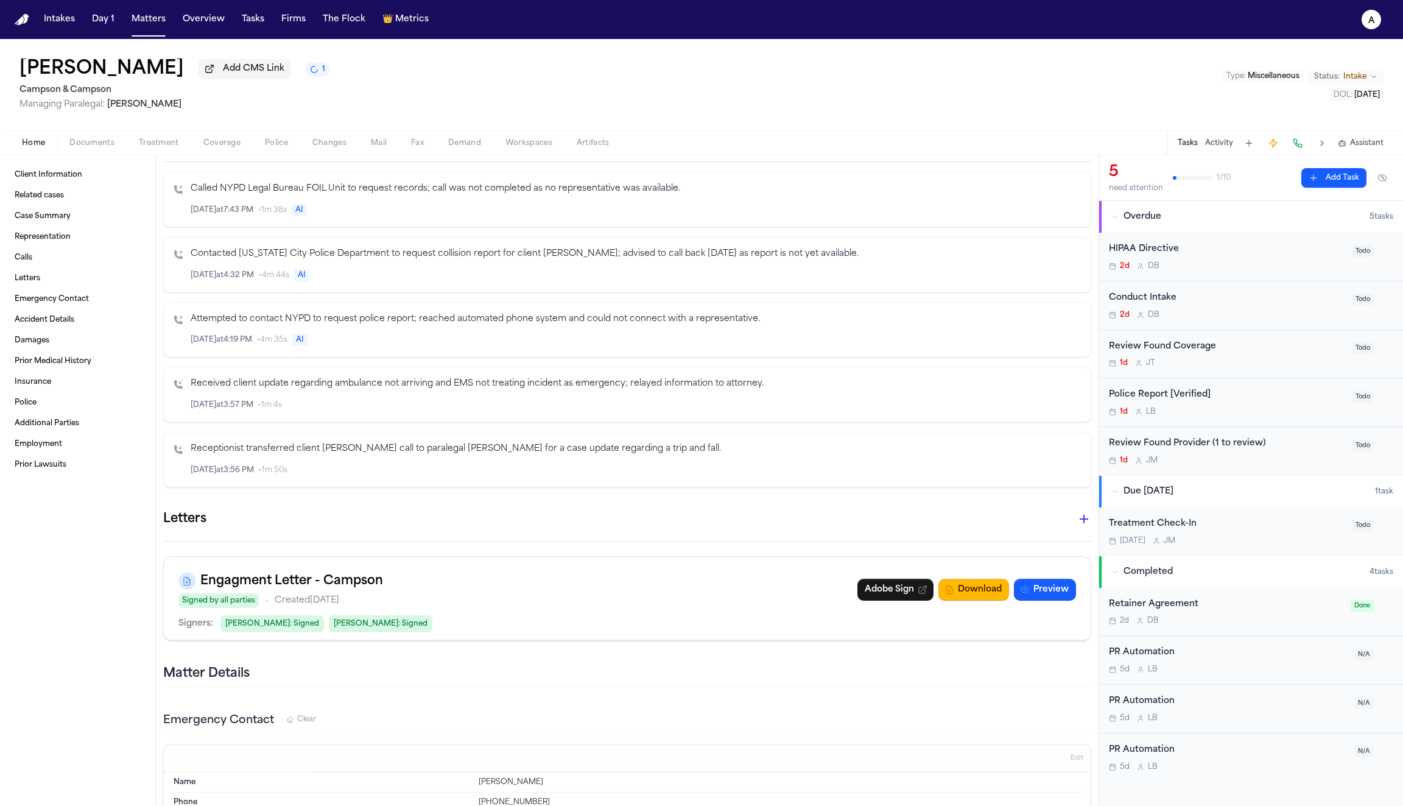
click at [695, 91] on div "[PERSON_NAME] Add CMS Link 1 Campson & Campson Managing Paralegal: [PERSON_NAME…" at bounding box center [701, 84] width 1403 height 91
